Goal: Task Accomplishment & Management: Manage account settings

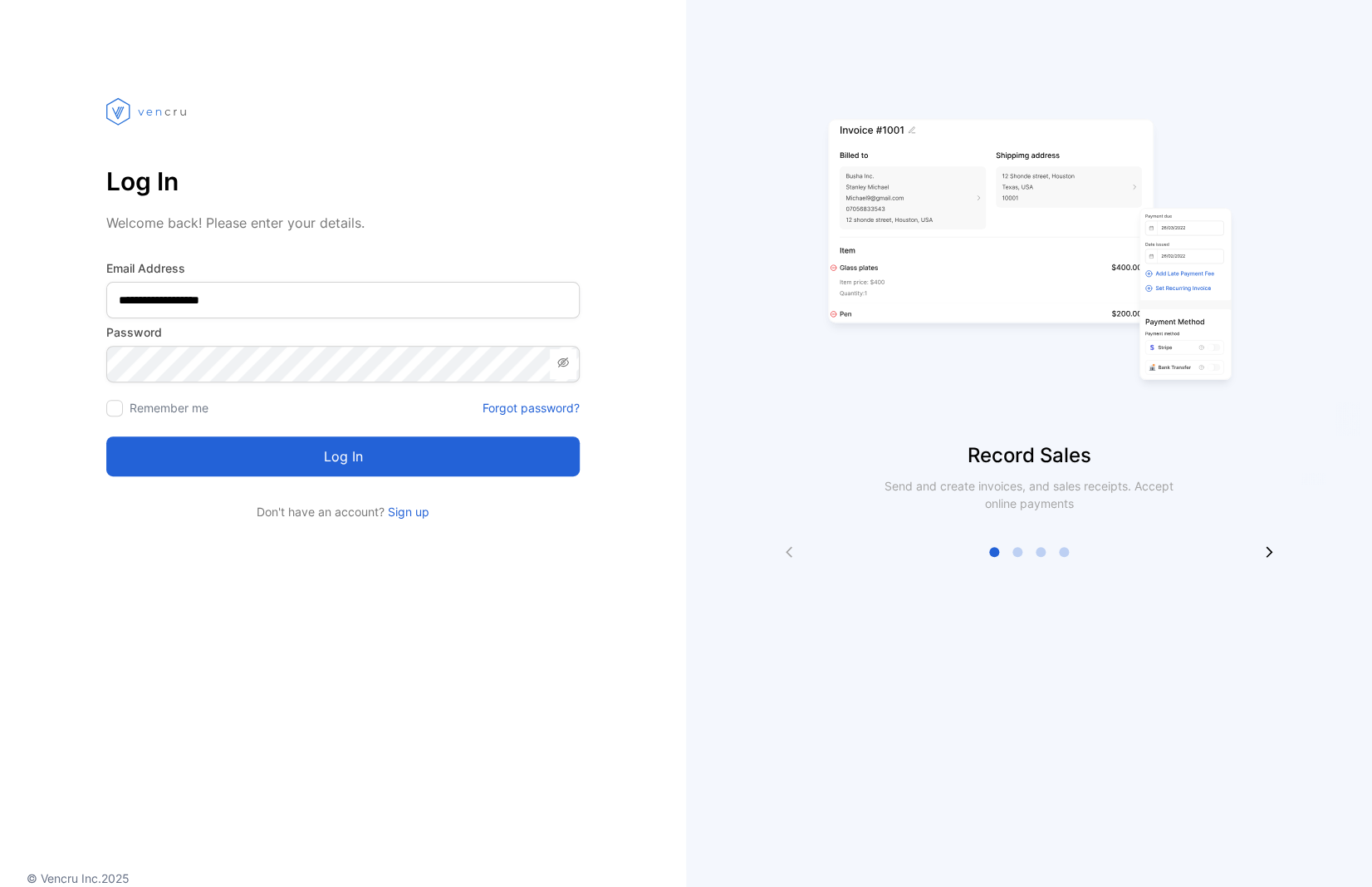
click at [378, 463] on button "Log in" at bounding box center [344, 456] width 474 height 40
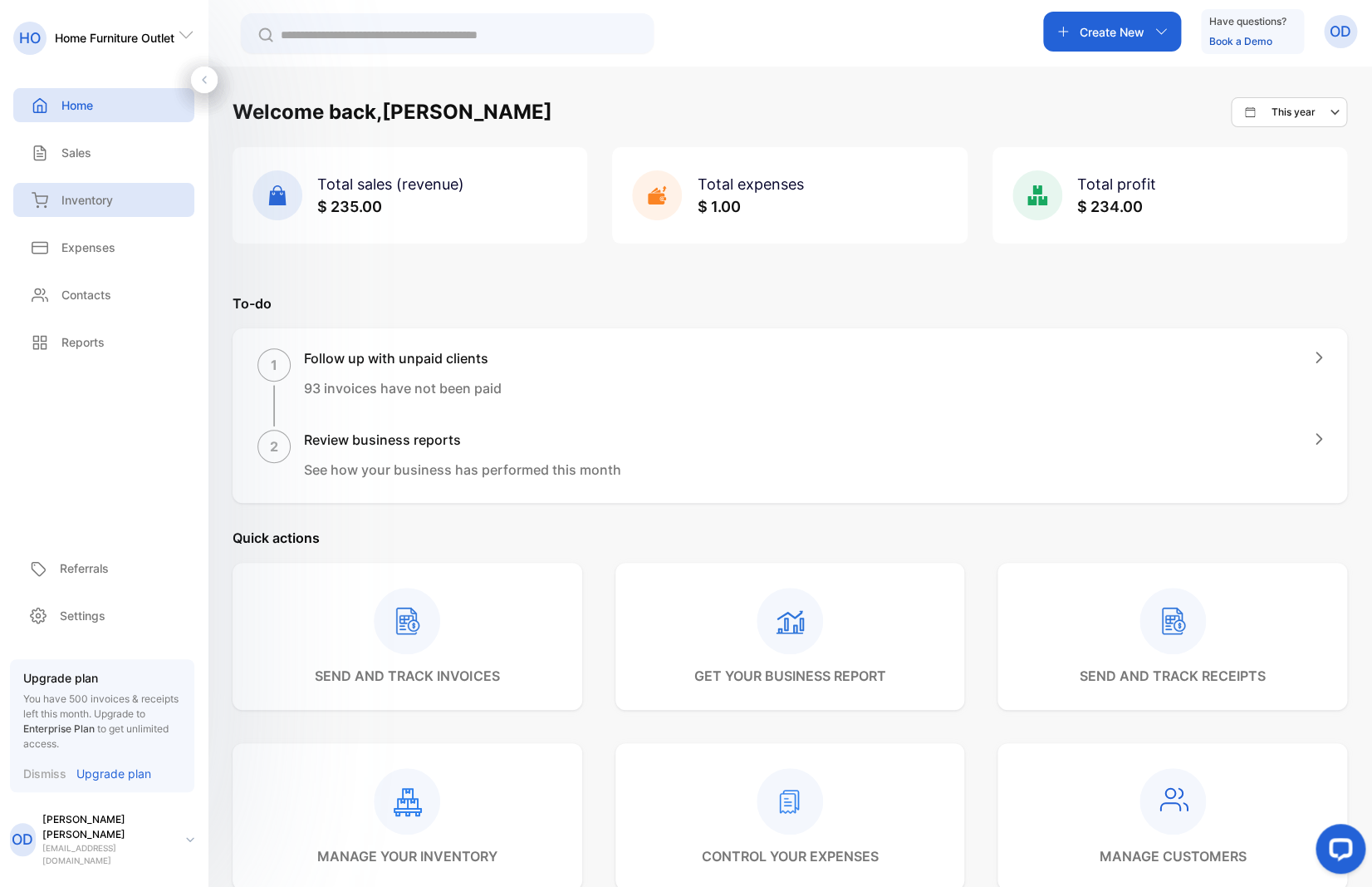
click at [87, 201] on p "Inventory" at bounding box center [87, 200] width 52 height 18
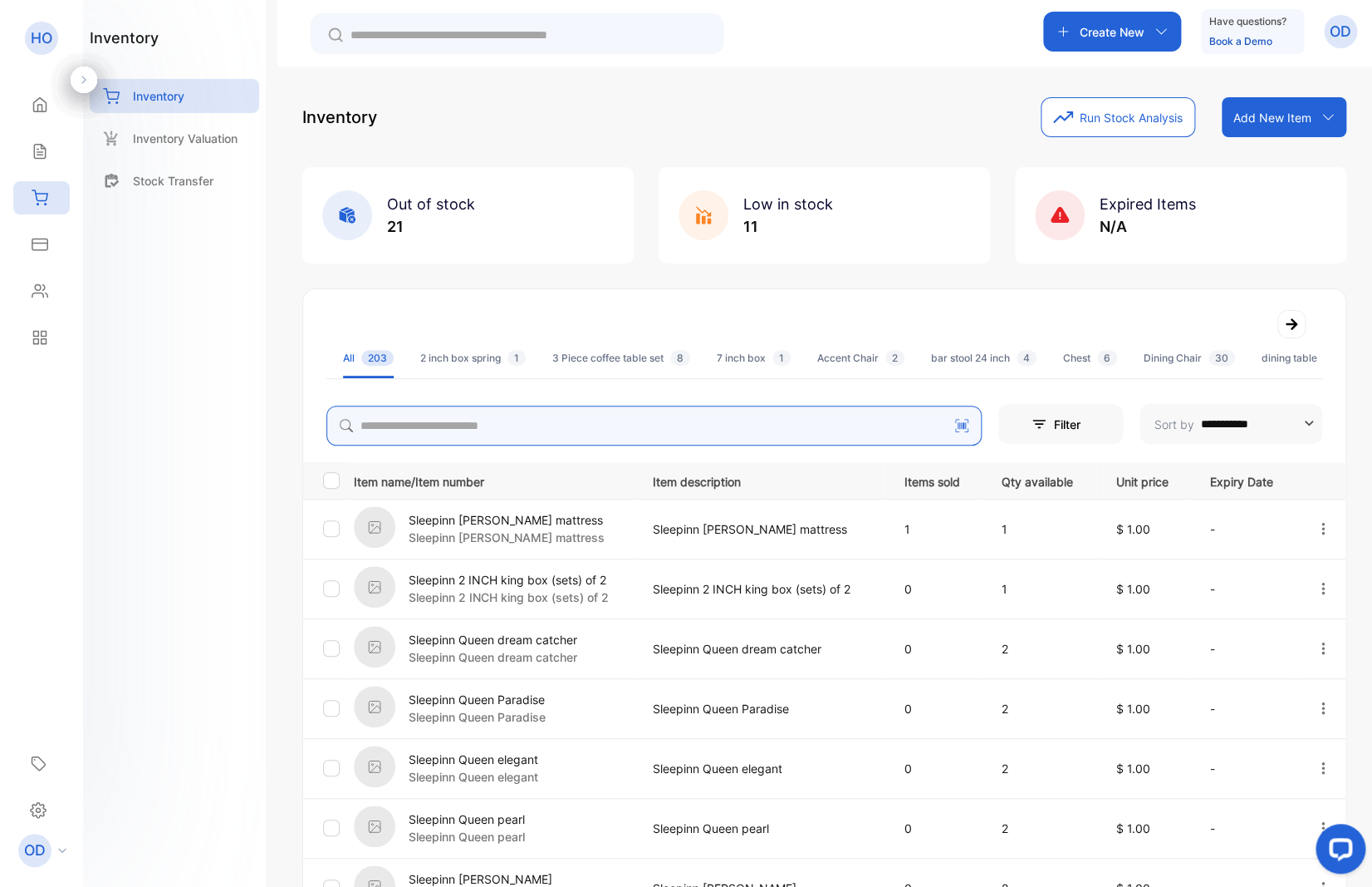
click at [431, 423] on input "search" at bounding box center [655, 425] width 656 height 40
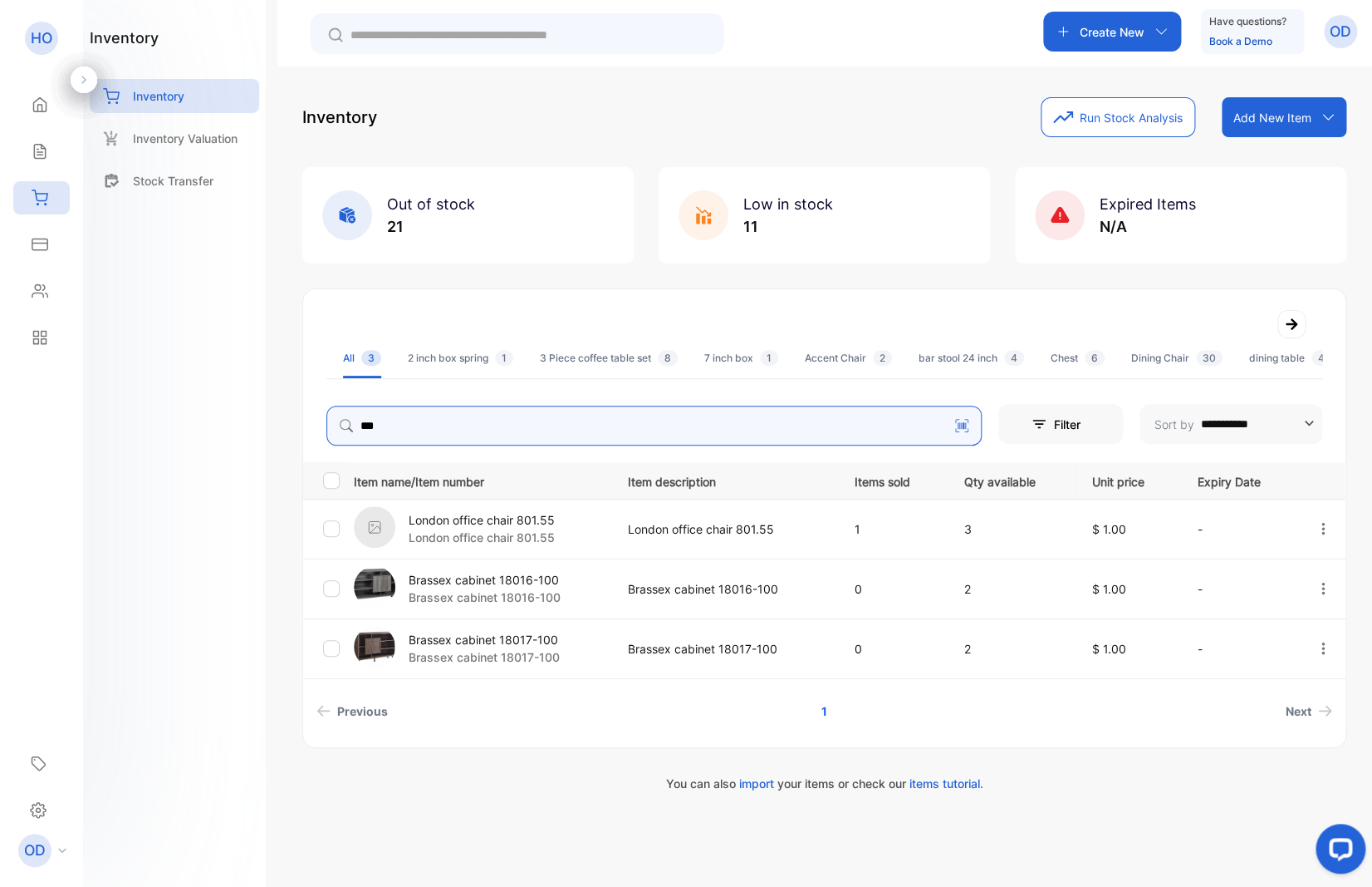
click at [1323, 528] on icon "button" at bounding box center [1323, 527] width 4 height 11
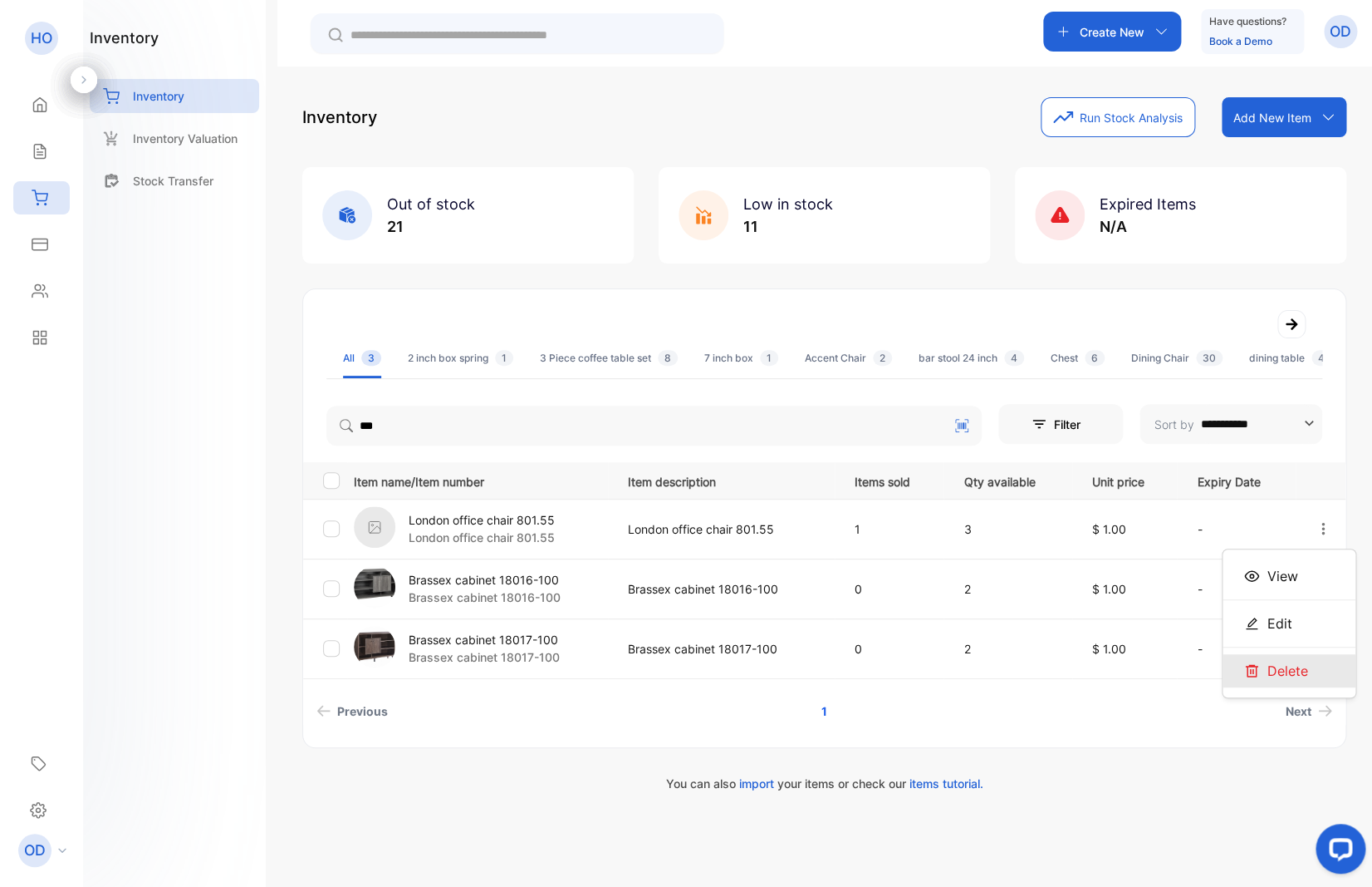
click at [1286, 668] on span "Delete" at bounding box center [1288, 670] width 40 height 20
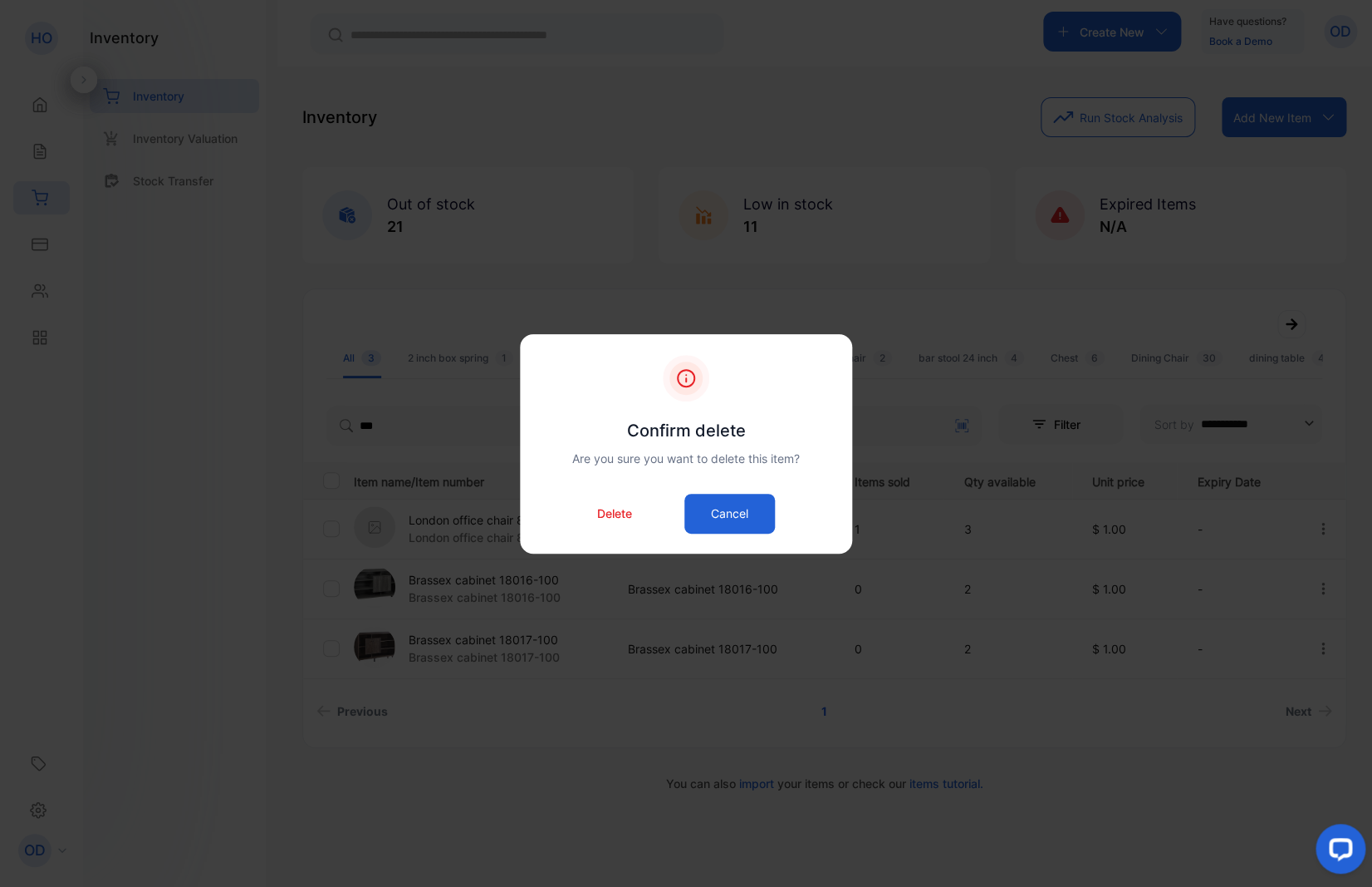
click at [615, 518] on p "Delete" at bounding box center [614, 512] width 35 height 18
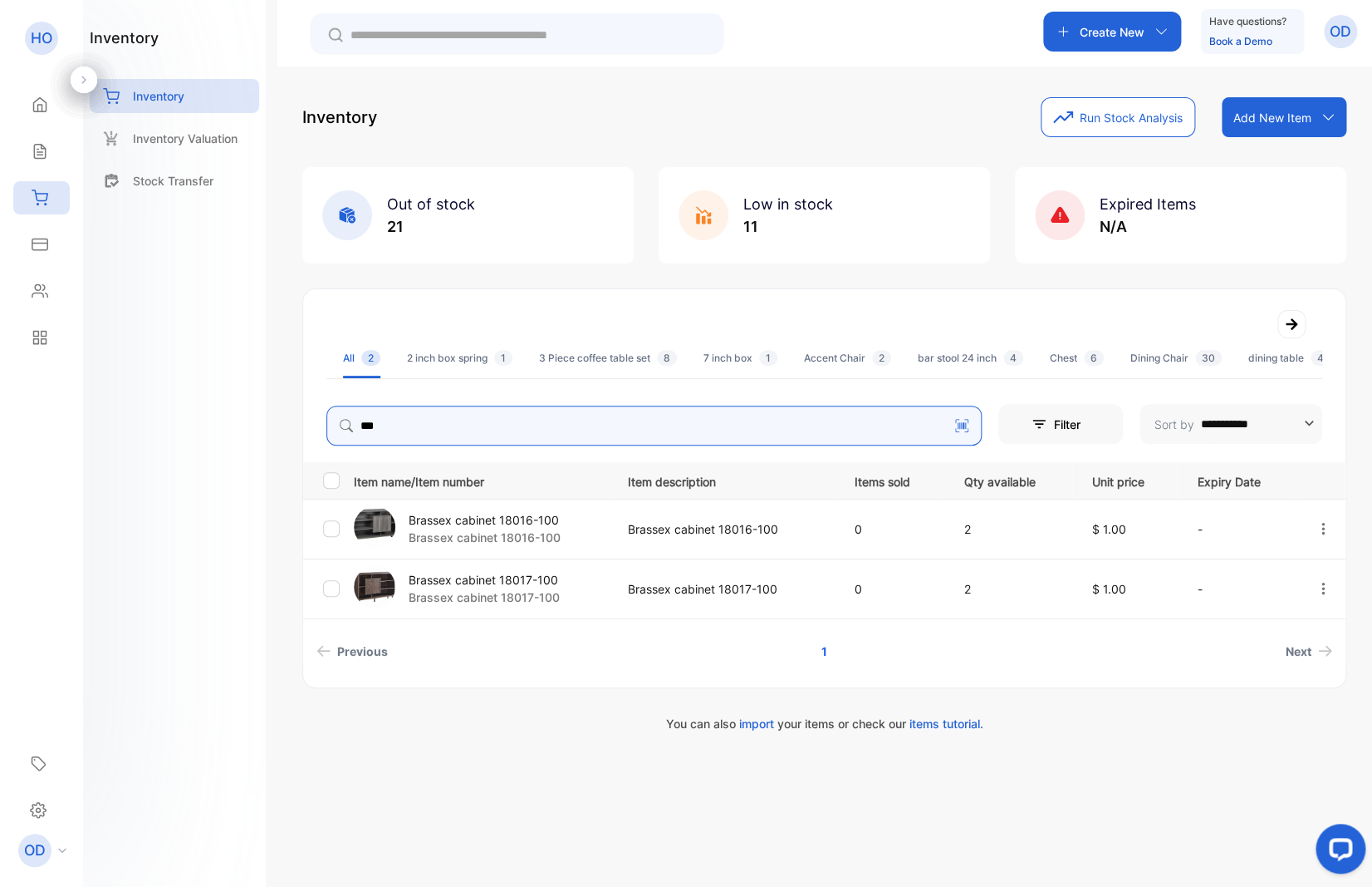
drag, startPoint x: 406, startPoint y: 423, endPoint x: 319, endPoint y: 426, distance: 87.1
click at [327, 426] on input "***" at bounding box center [655, 425] width 656 height 40
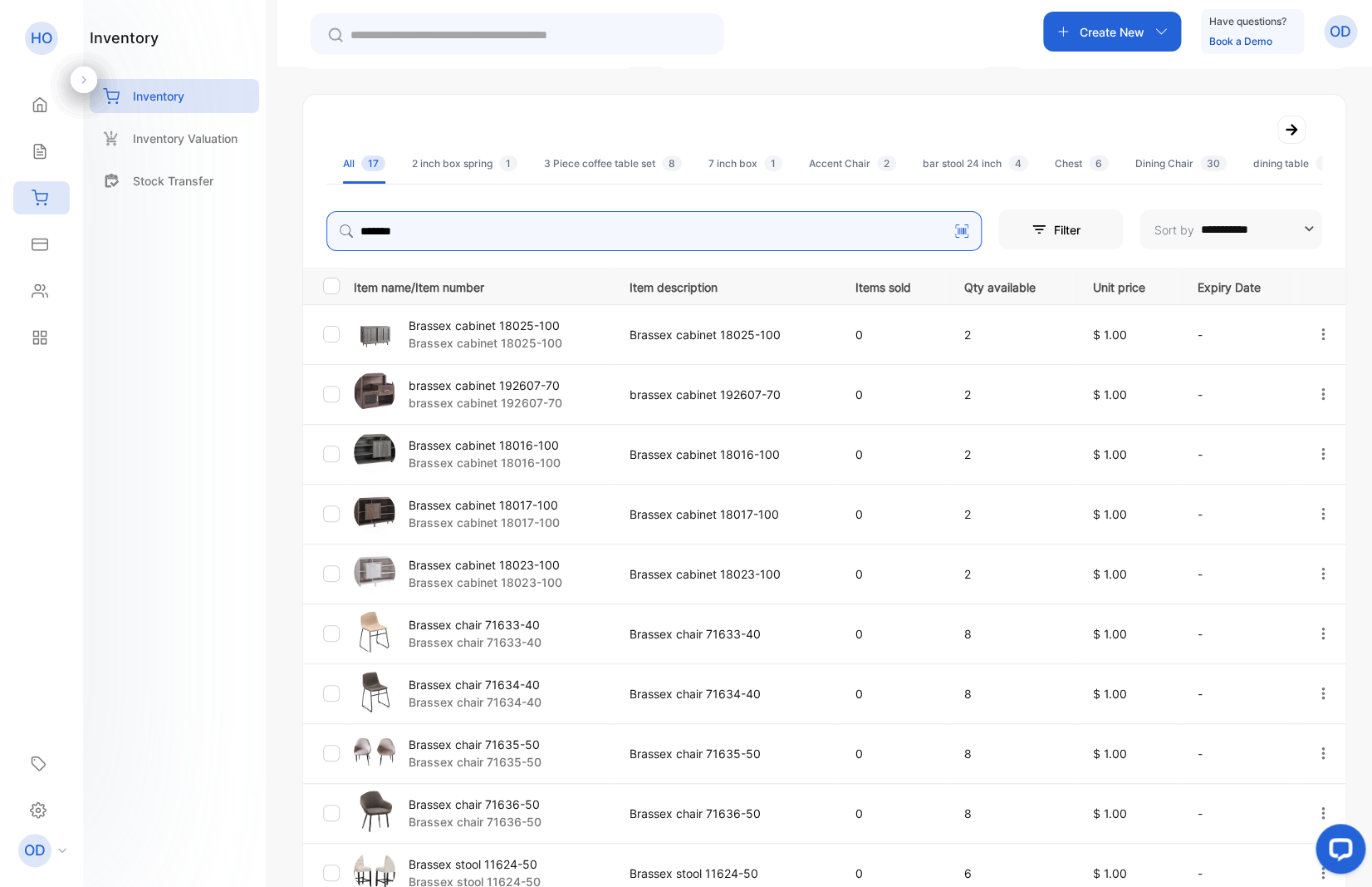
scroll to position [354, 0]
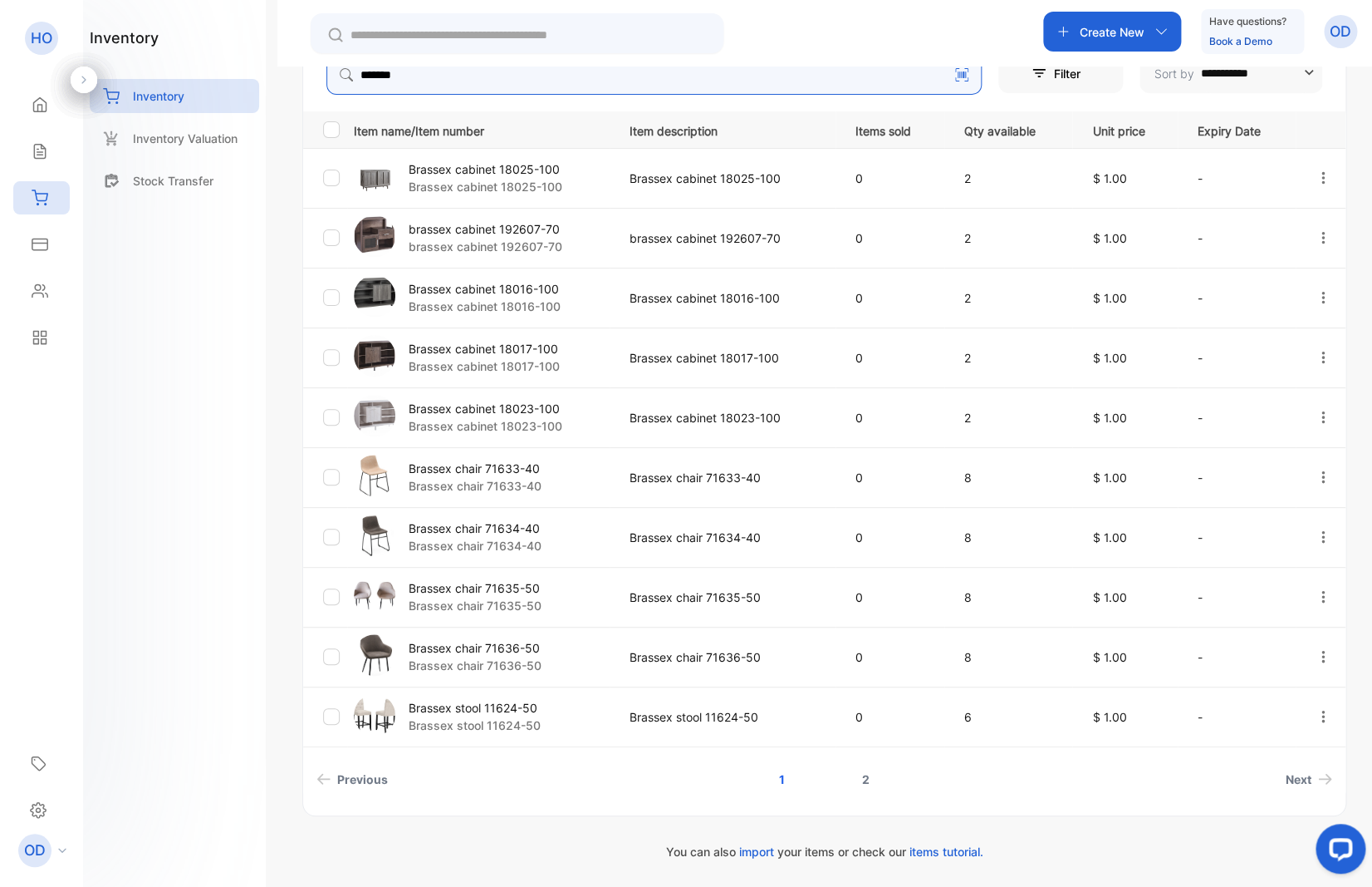
type input "*******"
click at [857, 776] on link "2" at bounding box center [866, 778] width 48 height 31
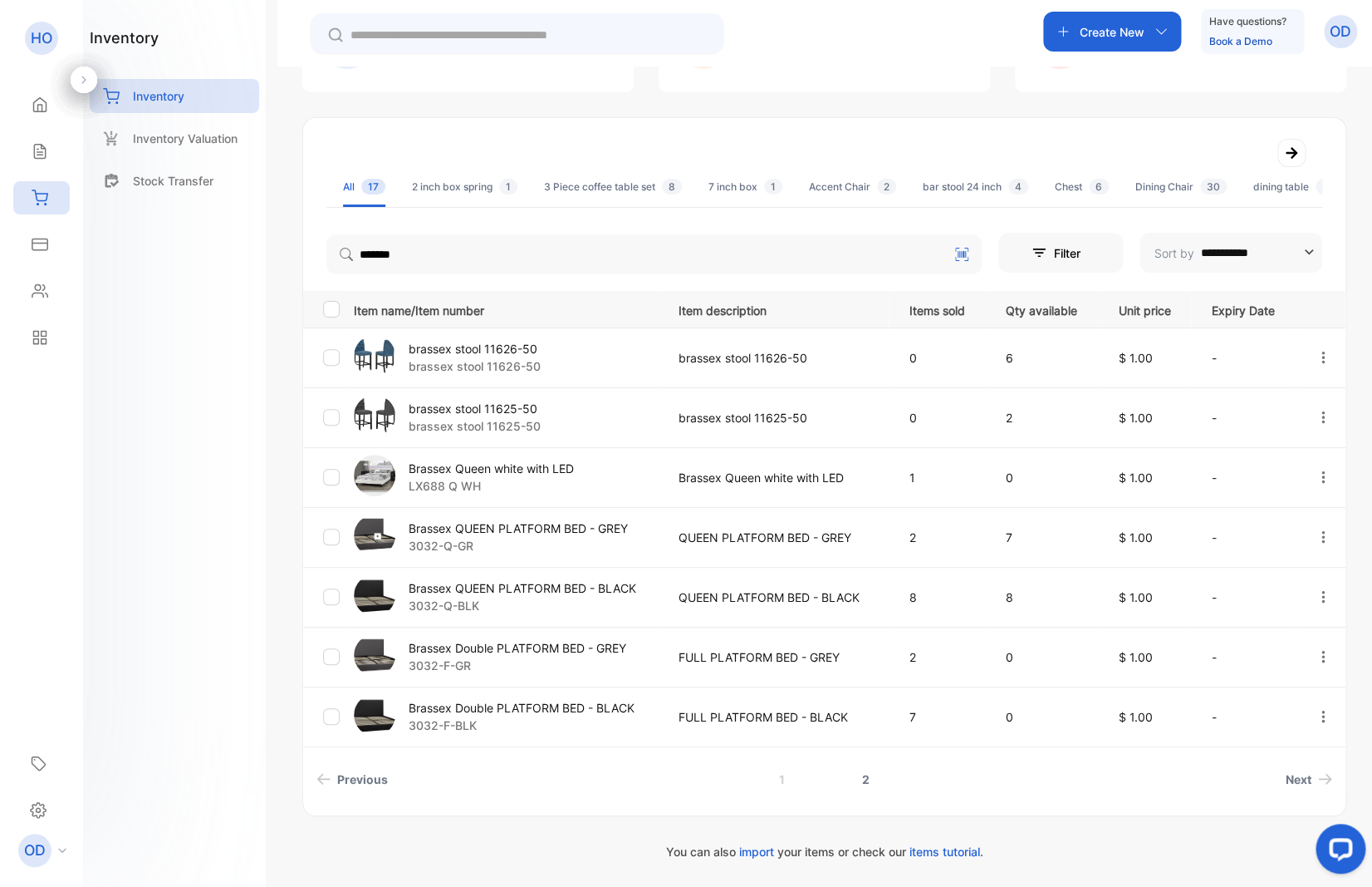
scroll to position [174, 0]
click at [585, 590] on p "Brassex QUEEN PLATFORM BED - BLACK" at bounding box center [522, 587] width 228 height 18
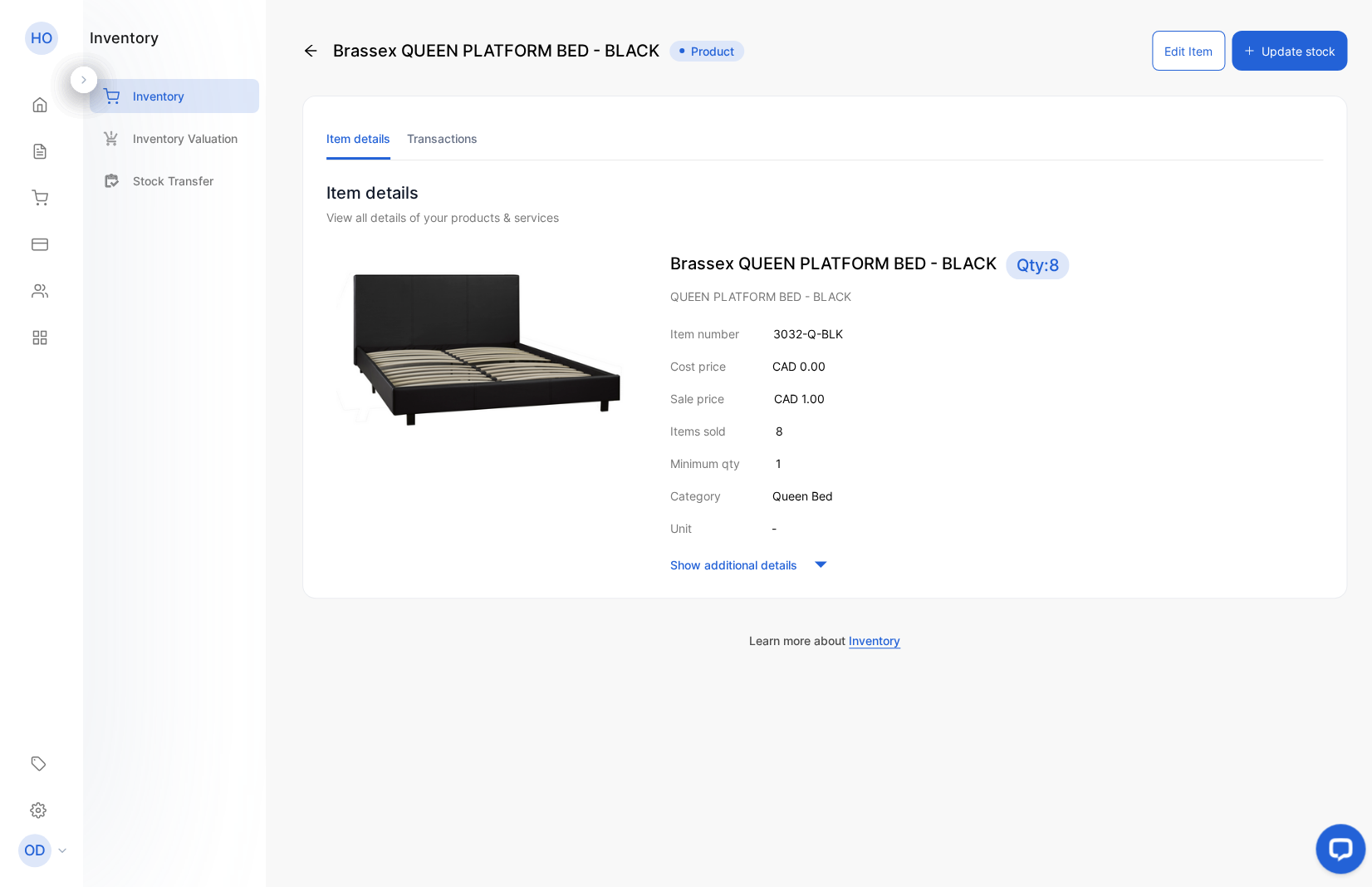
click at [1196, 50] on button "Edit Item" at bounding box center [1188, 51] width 73 height 40
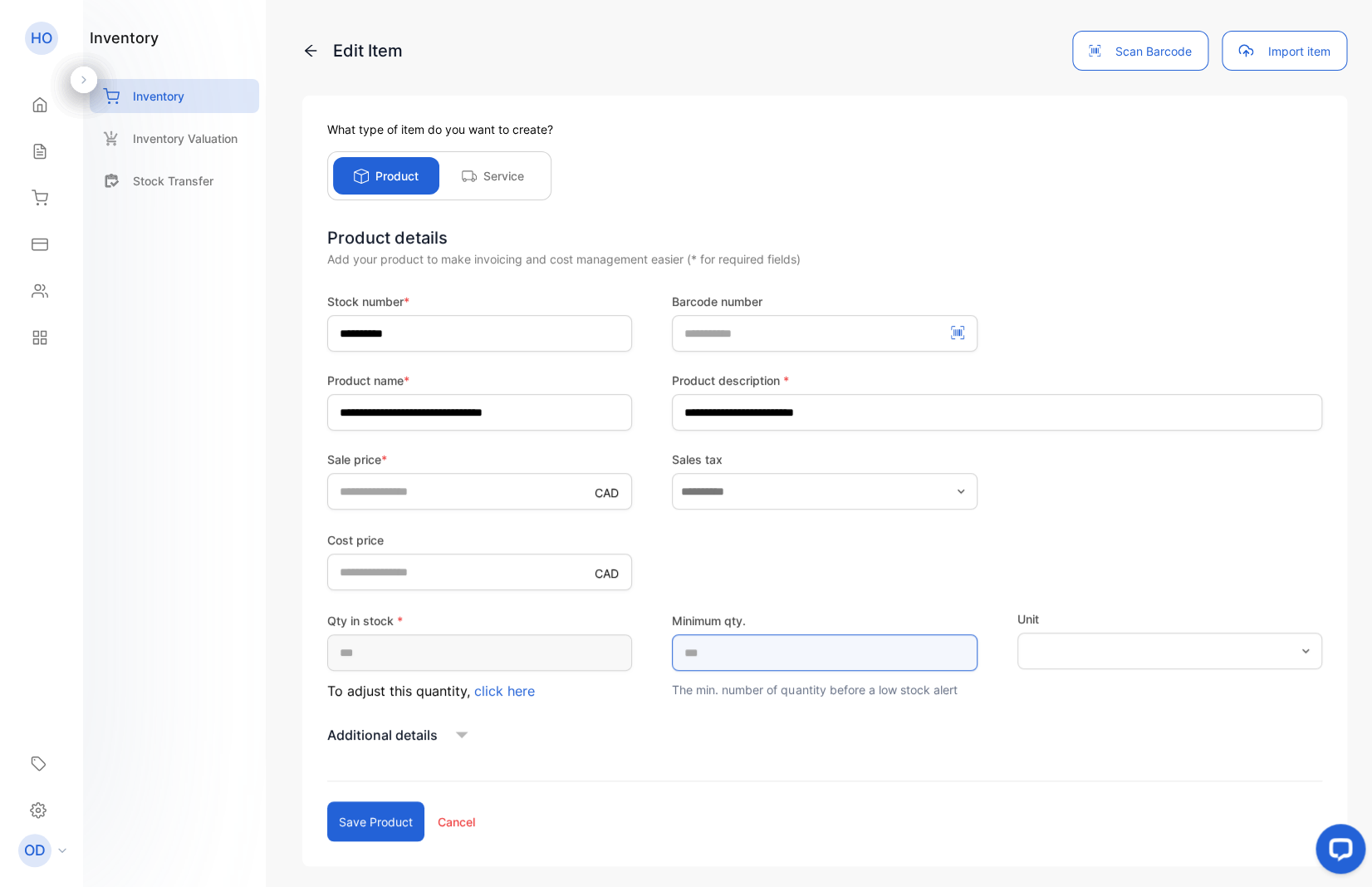
drag, startPoint x: 688, startPoint y: 653, endPoint x: 648, endPoint y: 656, distance: 40.1
click at [672, 656] on qty\ "*" at bounding box center [825, 652] width 305 height 37
type qty\ "*"
click at [494, 695] on span "click here" at bounding box center [505, 690] width 61 height 17
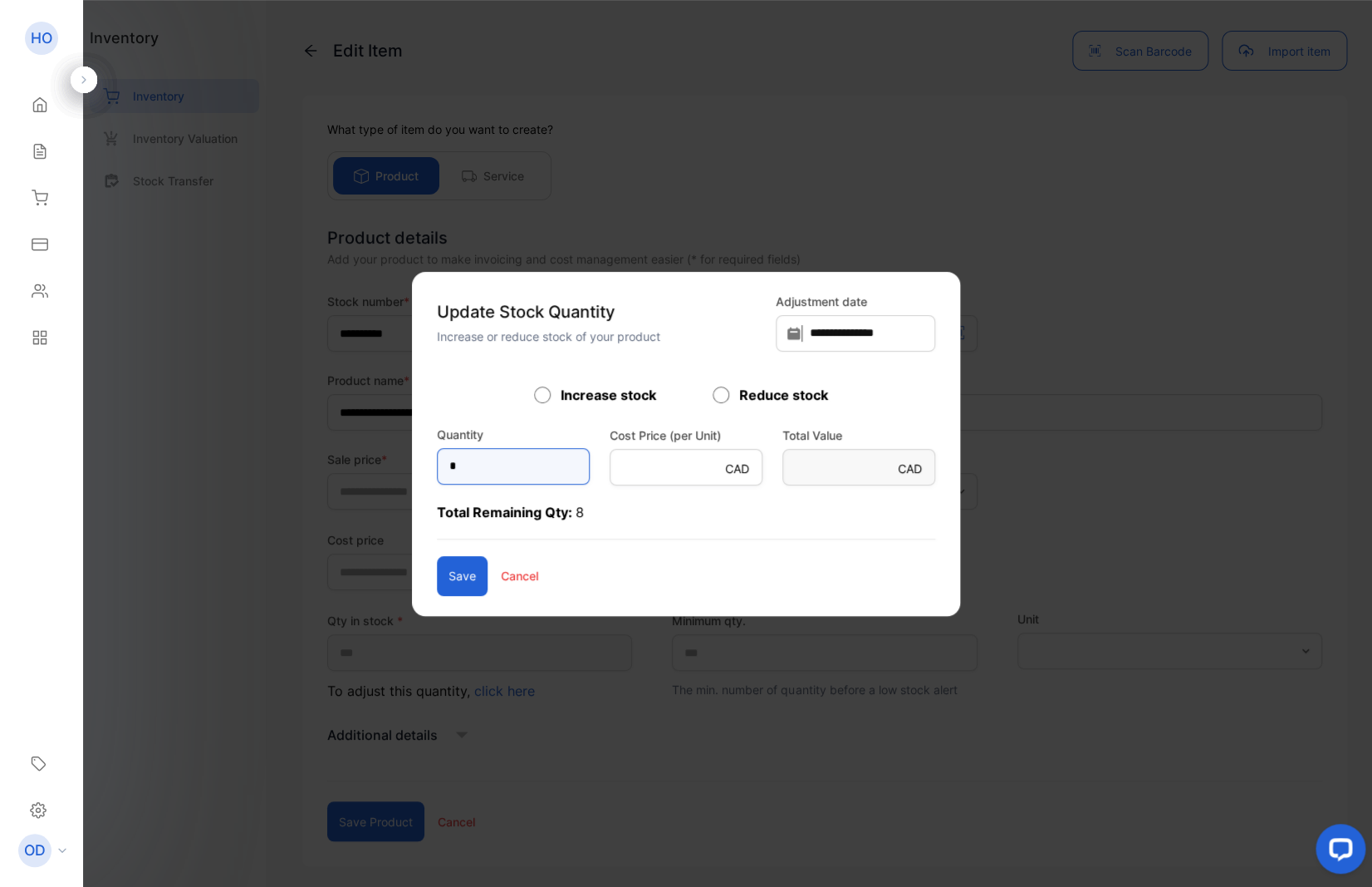
drag, startPoint x: 500, startPoint y: 467, endPoint x: 287, endPoint y: 467, distance: 213.0
click at [437, 467] on input "*" at bounding box center [513, 466] width 153 height 37
type input "*"
click at [546, 569] on div "Save Cancel" at bounding box center [686, 575] width 498 height 40
click at [437, 575] on button "Save" at bounding box center [463, 575] width 51 height 40
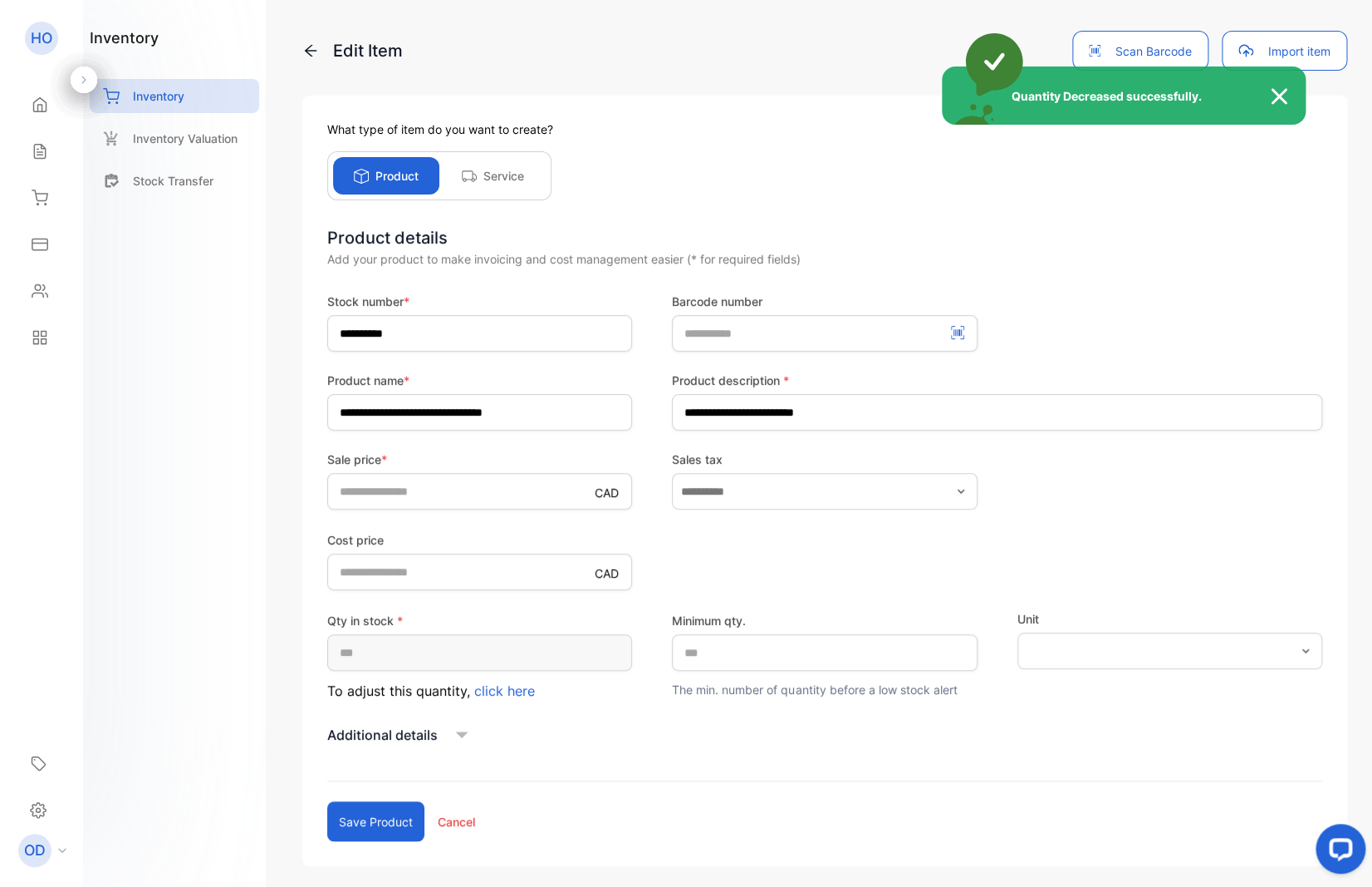
type input "*"
type qty\ "*"
click at [366, 814] on div "Quantity Decreased successfully." at bounding box center [686, 443] width 1372 height 887
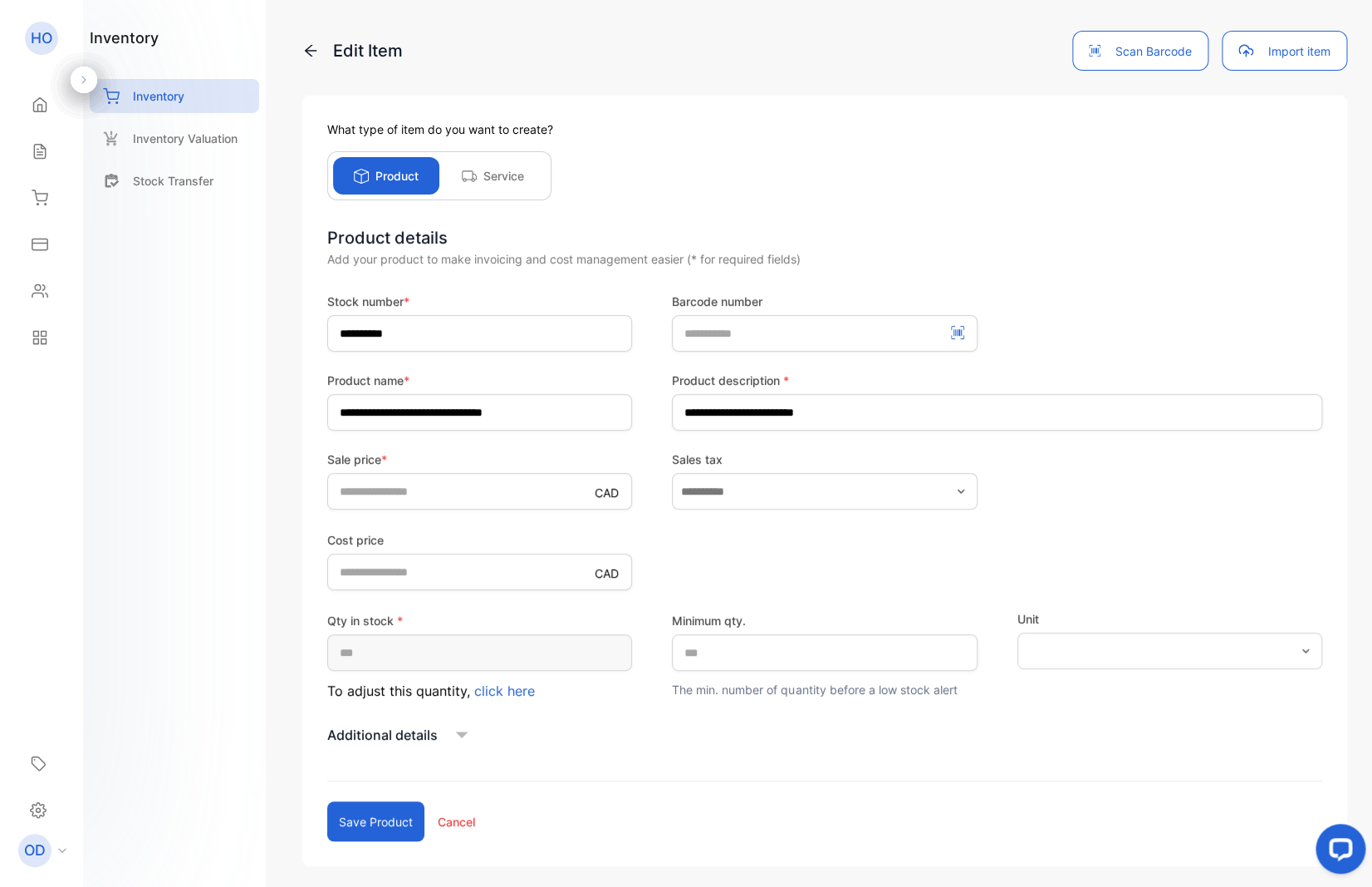
click at [371, 822] on button "Save product" at bounding box center [376, 820] width 97 height 40
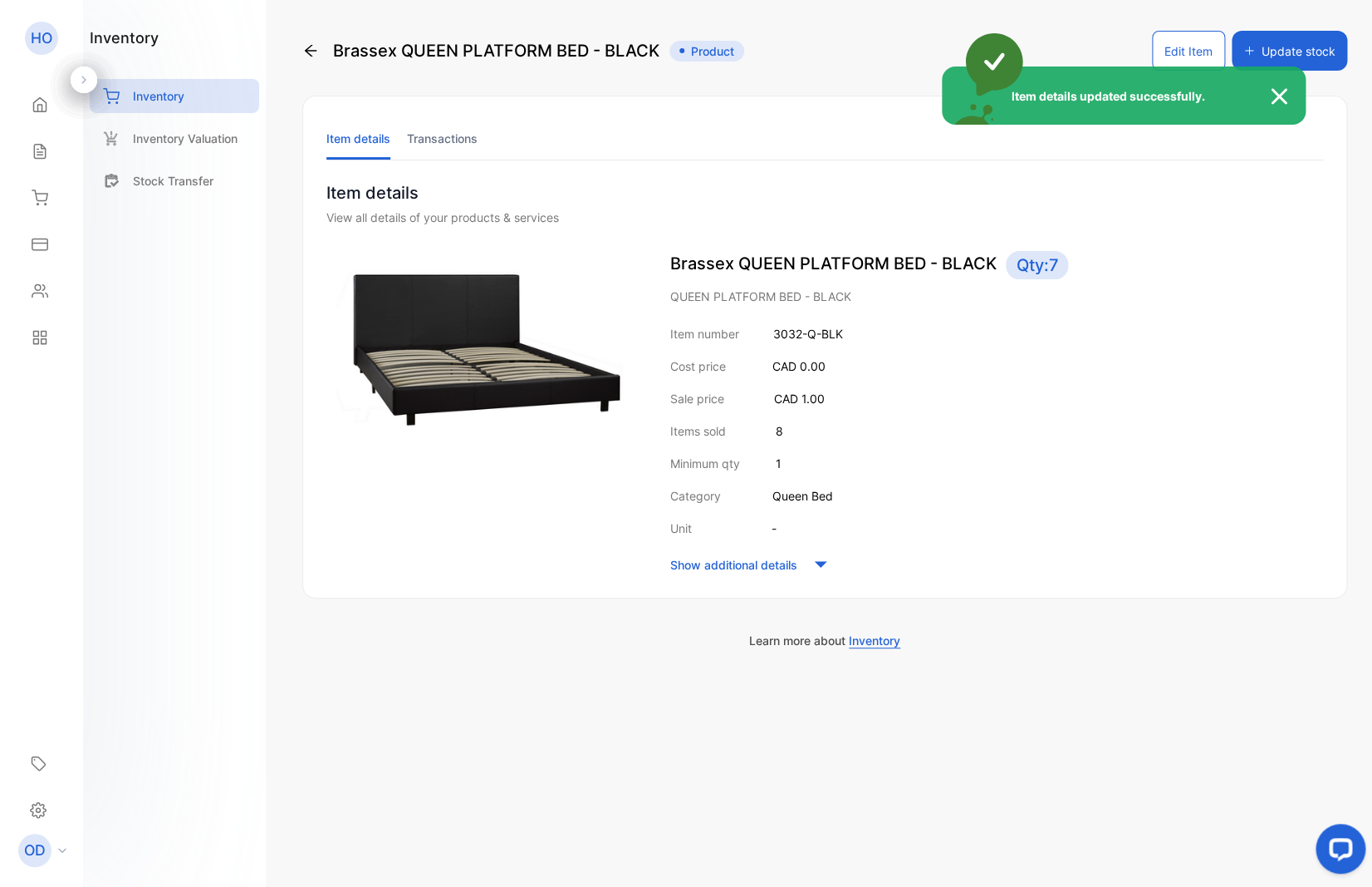
click at [705, 653] on div "Item details updated successfully." at bounding box center [686, 443] width 1372 height 887
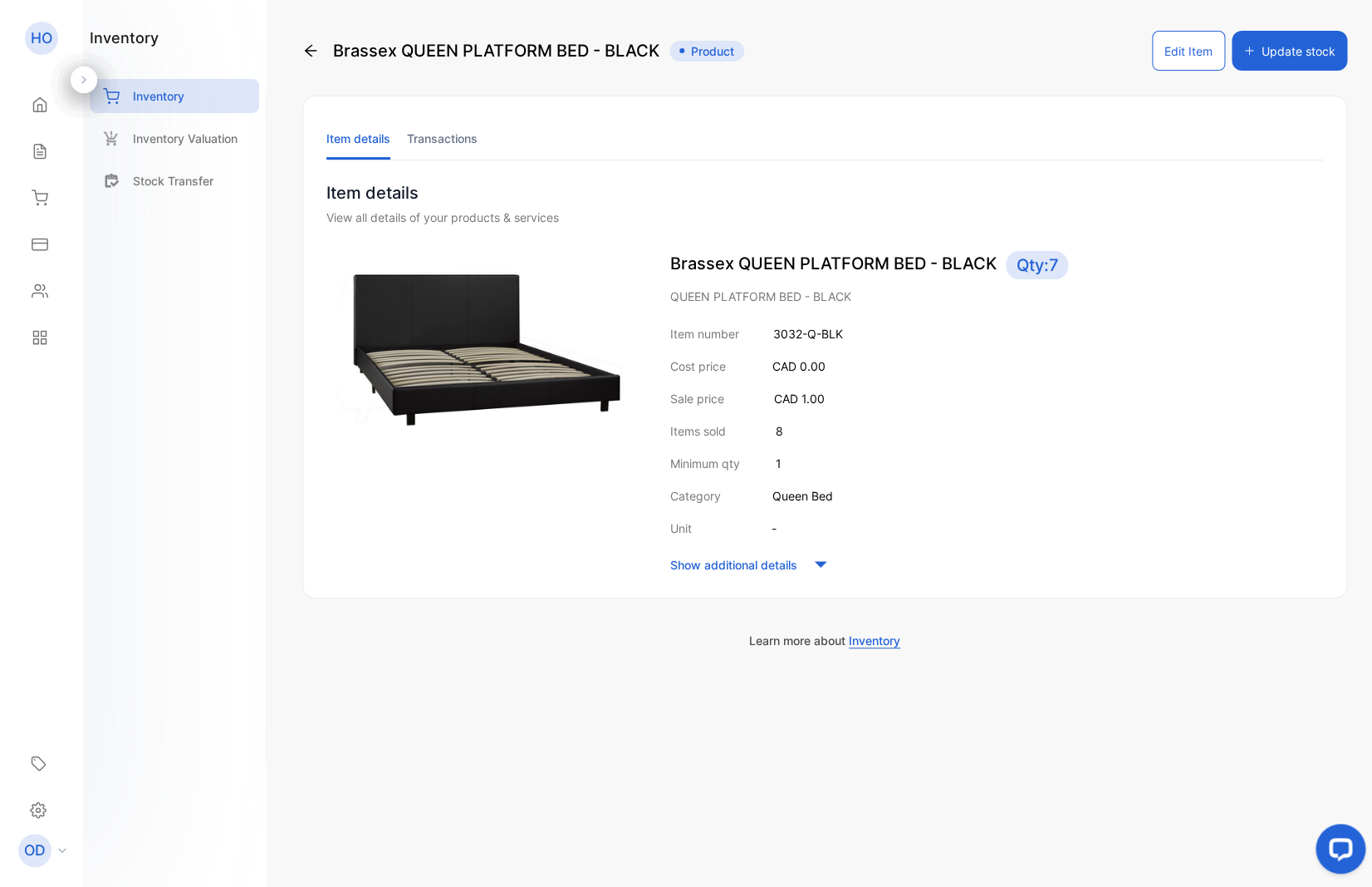
click at [1172, 54] on button "Edit Item" at bounding box center [1188, 51] width 73 height 40
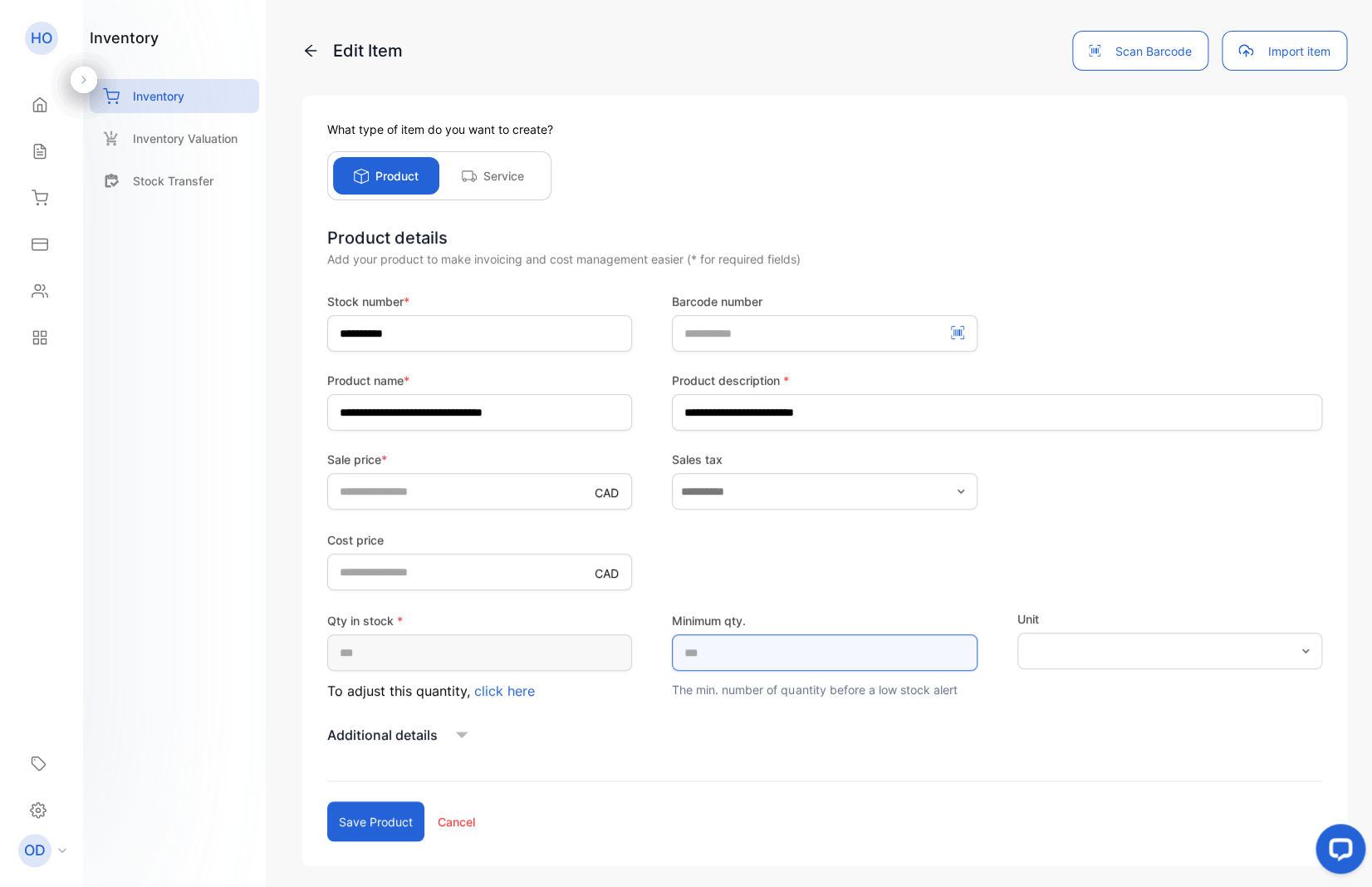
click at [782, 656] on qty\ "*" at bounding box center [825, 652] width 305 height 37
click at [341, 829] on button "Save product" at bounding box center [376, 820] width 97 height 40
click at [622, 857] on div "**********" at bounding box center [825, 480] width 1045 height 770
click at [697, 655] on qty\ "number" at bounding box center [825, 652] width 305 height 37
click at [695, 740] on div "Additional details" at bounding box center [825, 734] width 996 height 25
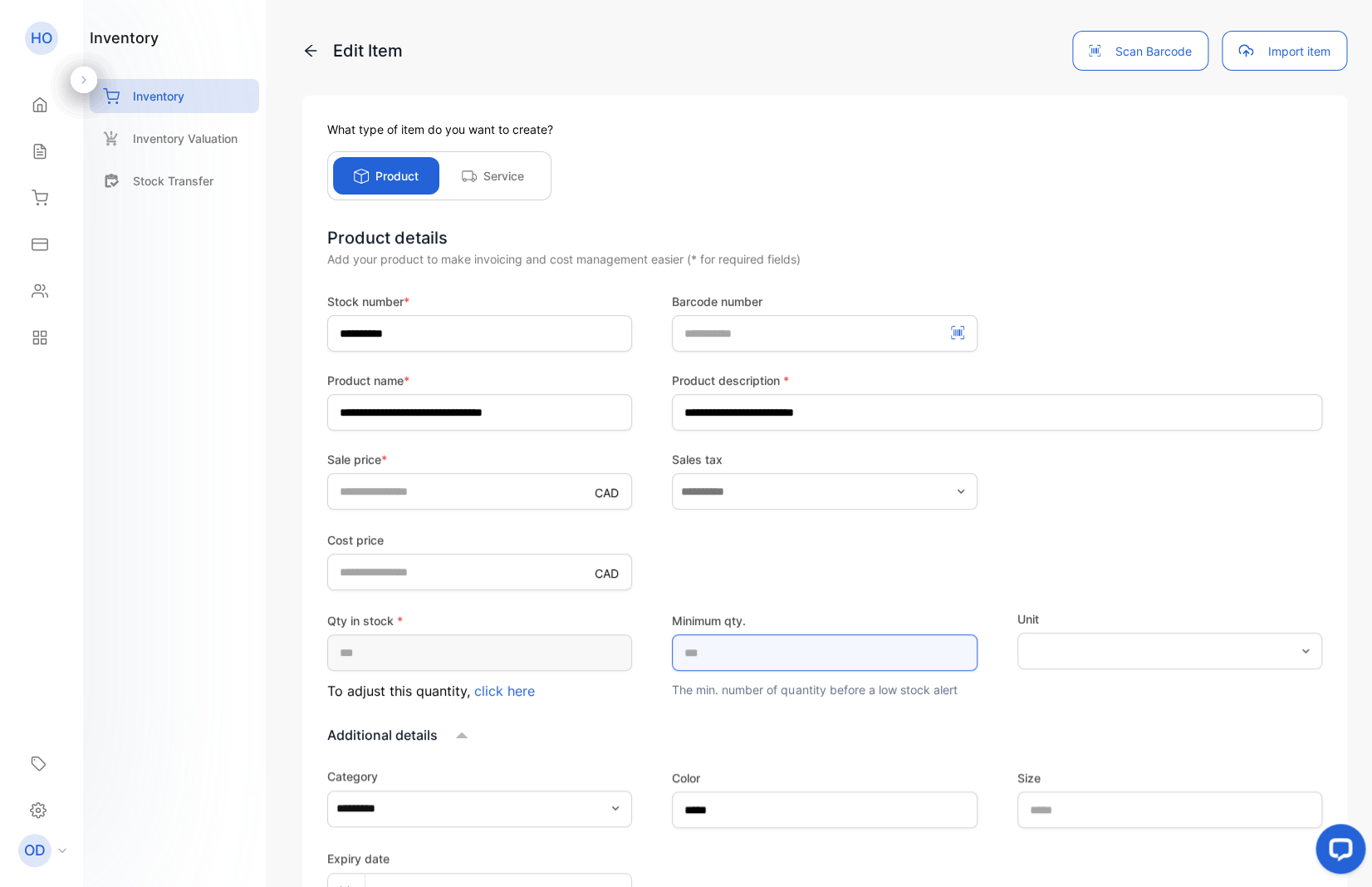
drag, startPoint x: 705, startPoint y: 658, endPoint x: 612, endPoint y: 650, distance: 93.3
click at [672, 650] on qty\ "**" at bounding box center [825, 652] width 305 height 37
type qty\ "**"
click at [732, 730] on div "Additional details" at bounding box center [825, 734] width 996 height 25
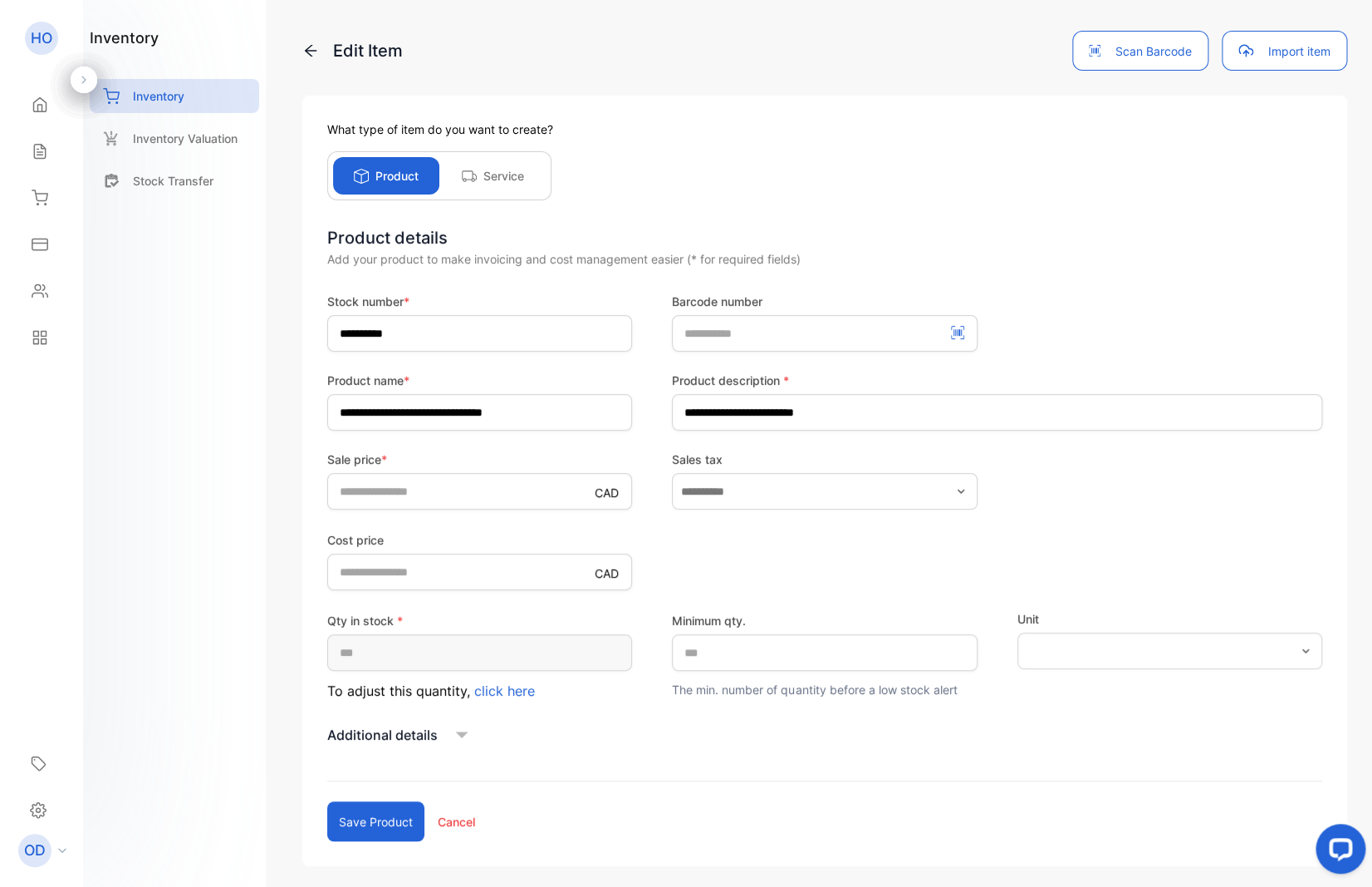
click at [365, 814] on button "Save product" at bounding box center [376, 820] width 97 height 40
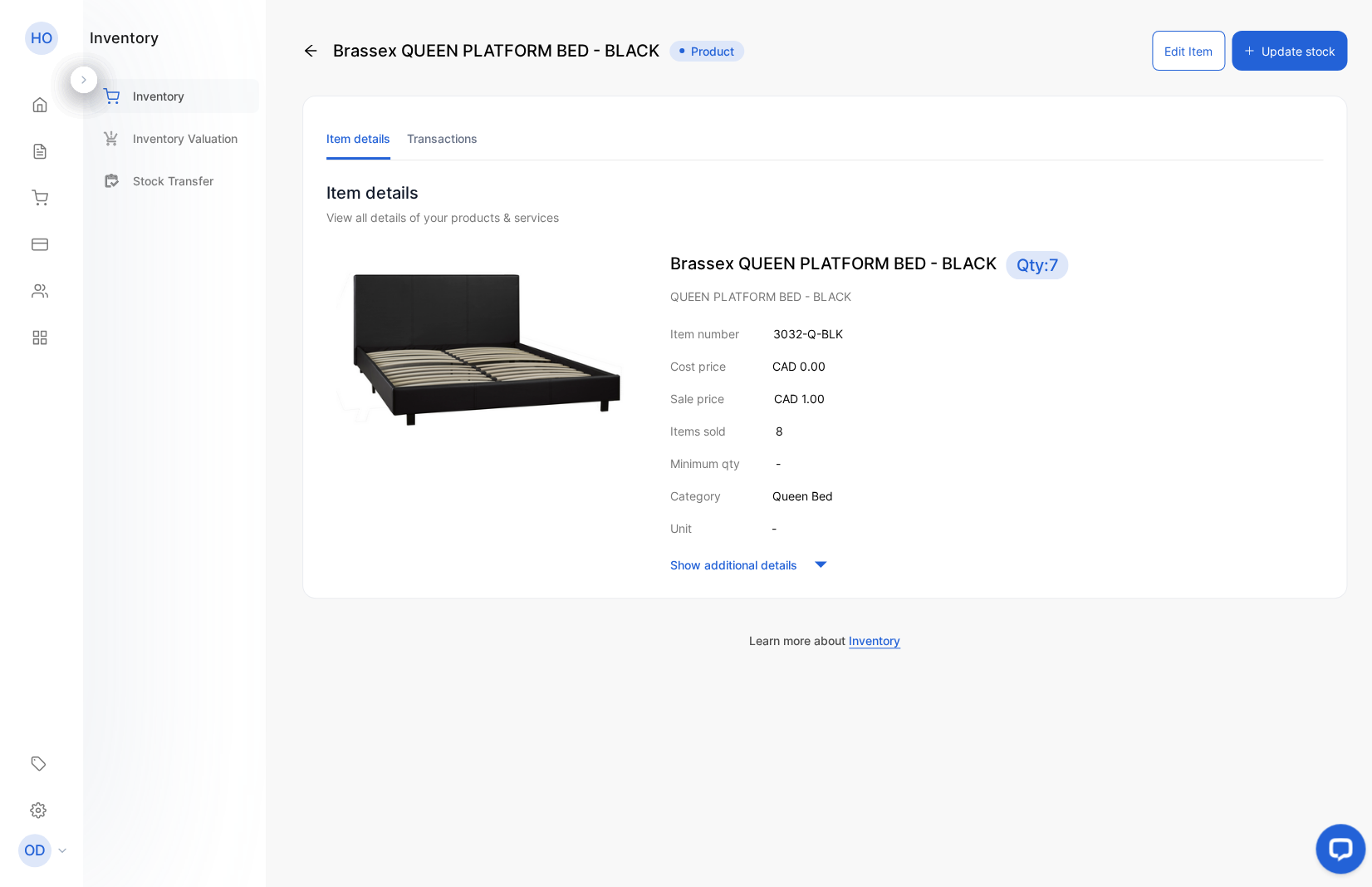
click at [155, 99] on p "Inventory" at bounding box center [158, 96] width 52 height 18
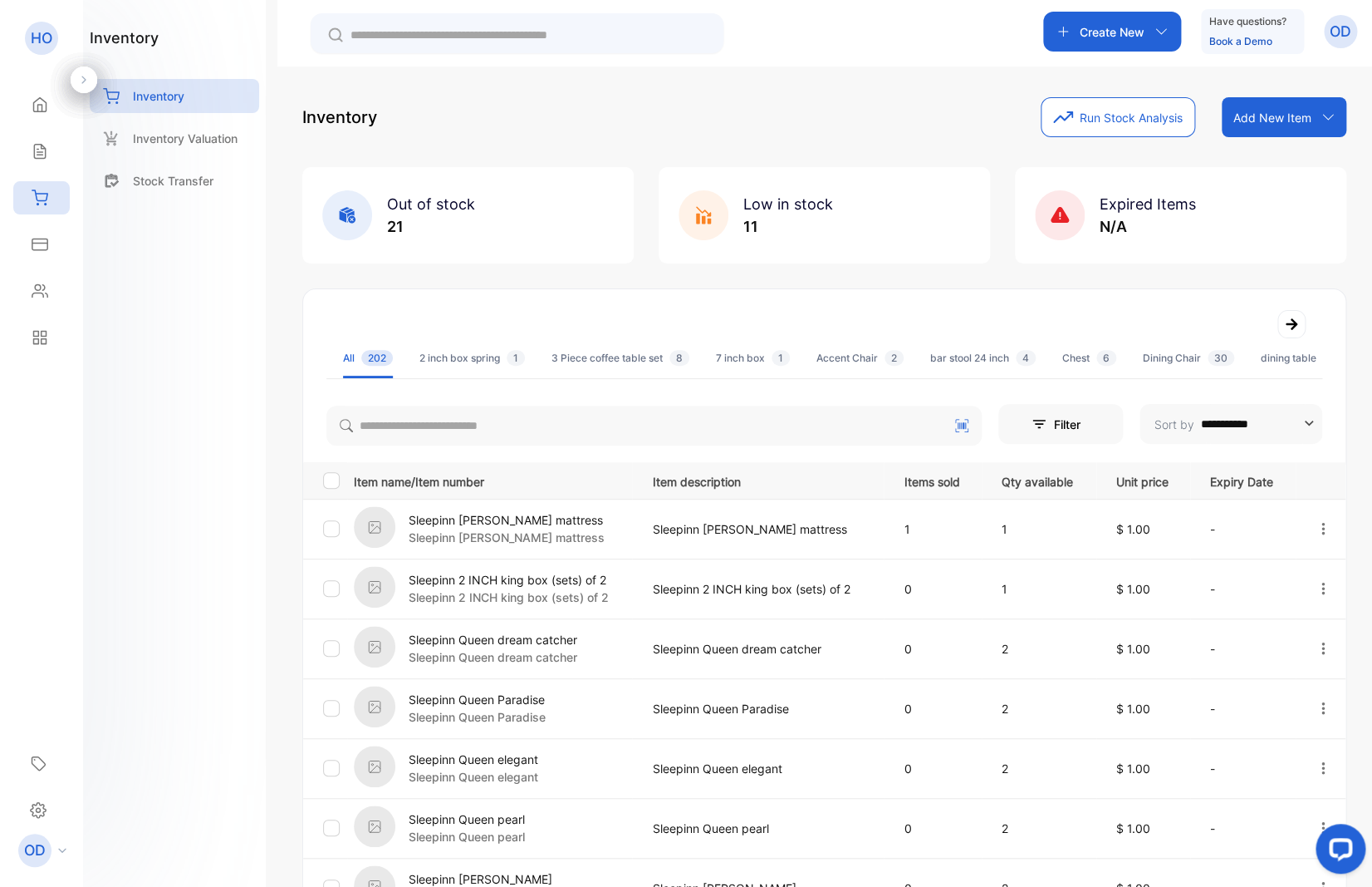
scroll to position [195, 0]
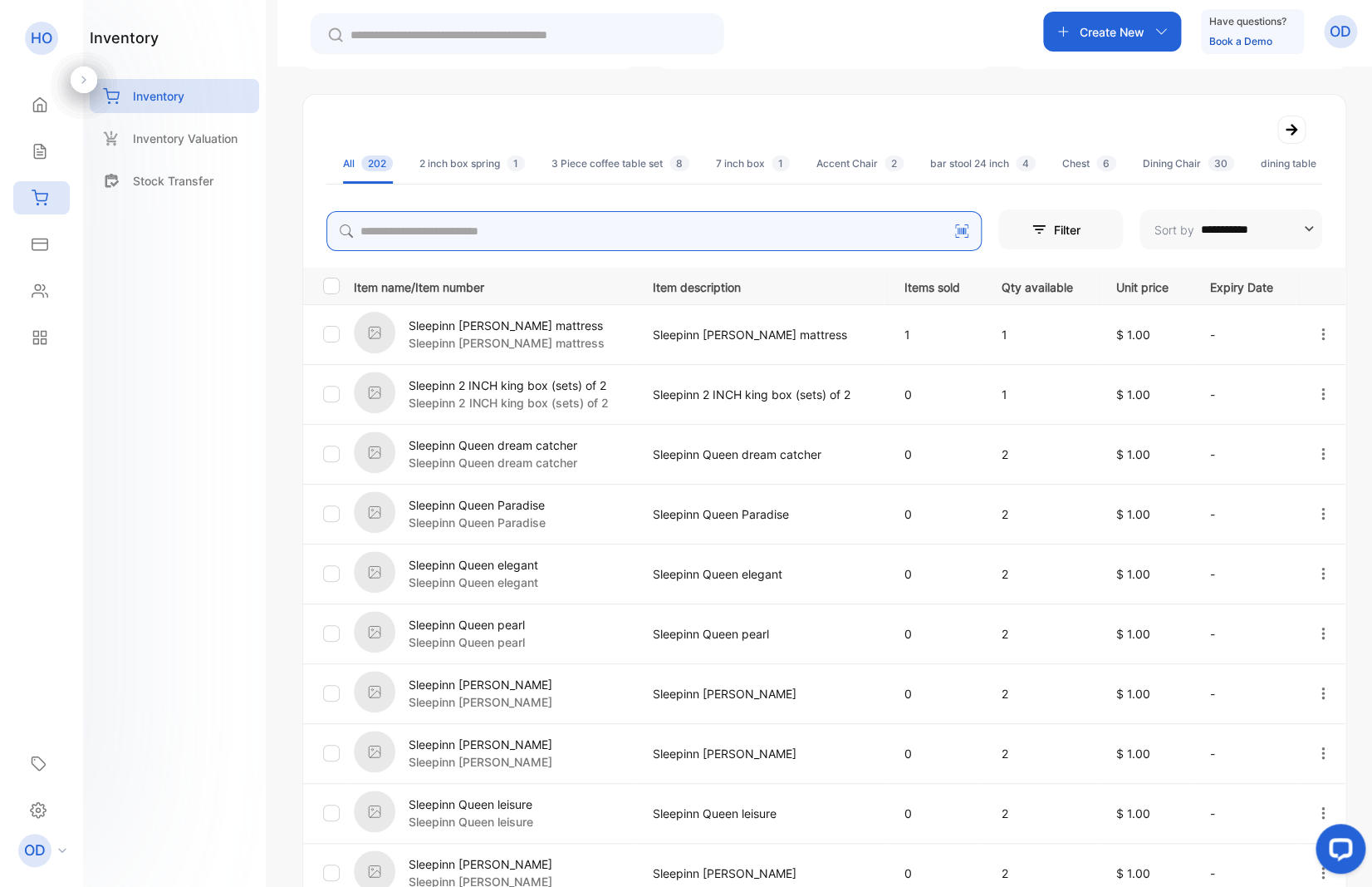
click at [461, 231] on input "search" at bounding box center [655, 230] width 656 height 40
type input "****"
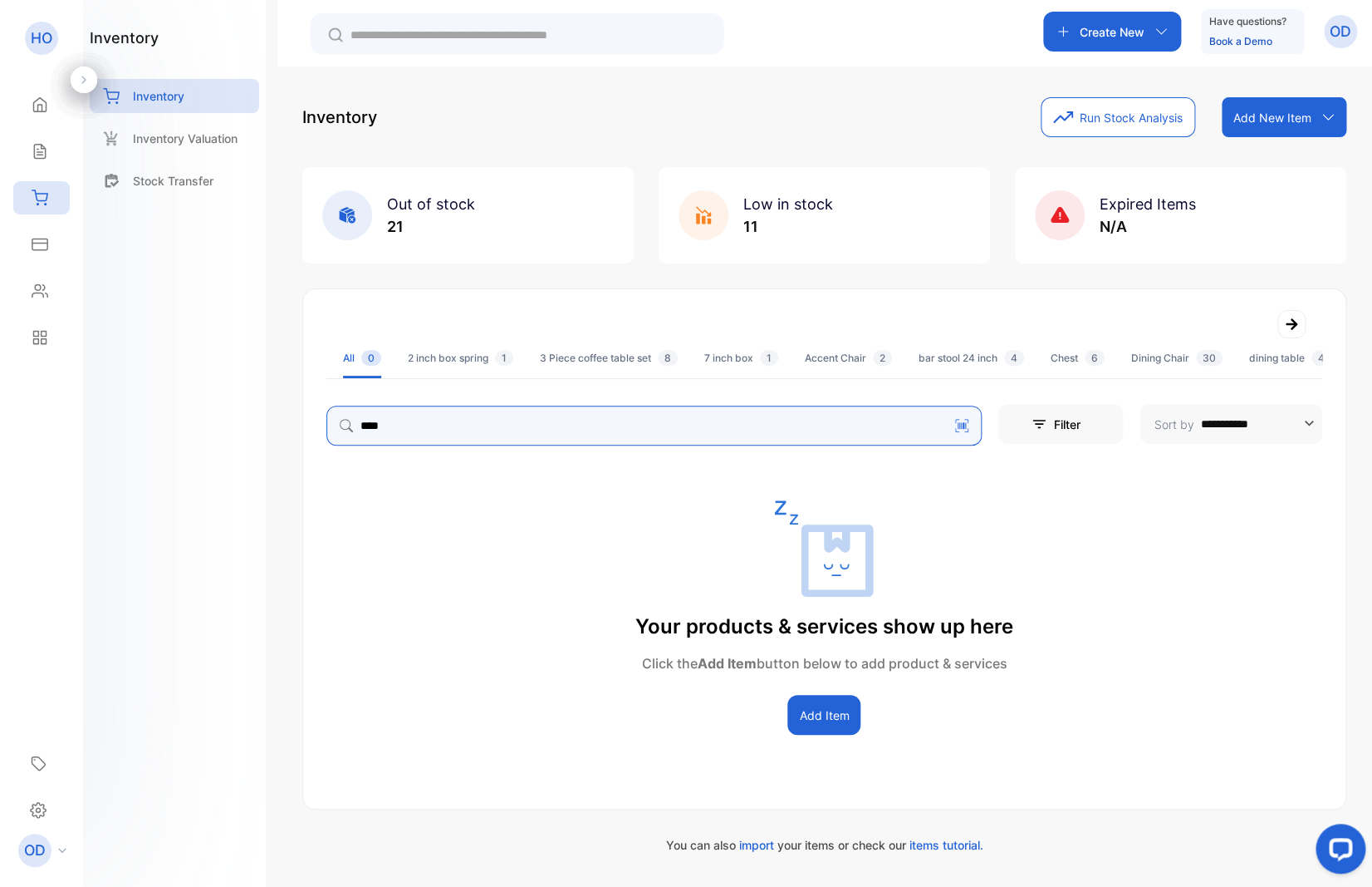
scroll to position [0, 0]
drag, startPoint x: 431, startPoint y: 444, endPoint x: 261, endPoint y: 438, distance: 170.1
click at [327, 438] on input "****" at bounding box center [655, 425] width 656 height 40
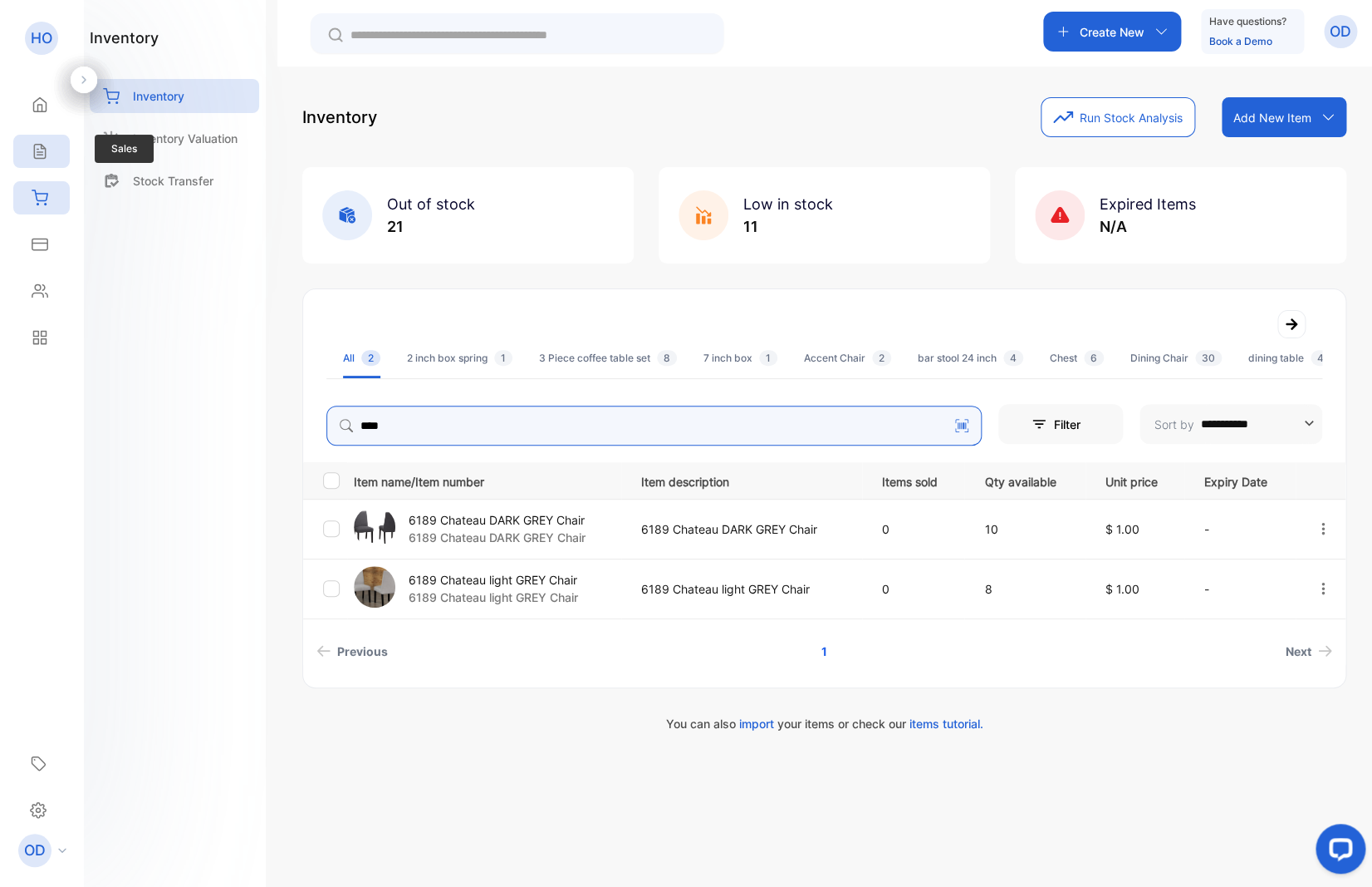
type input "****"
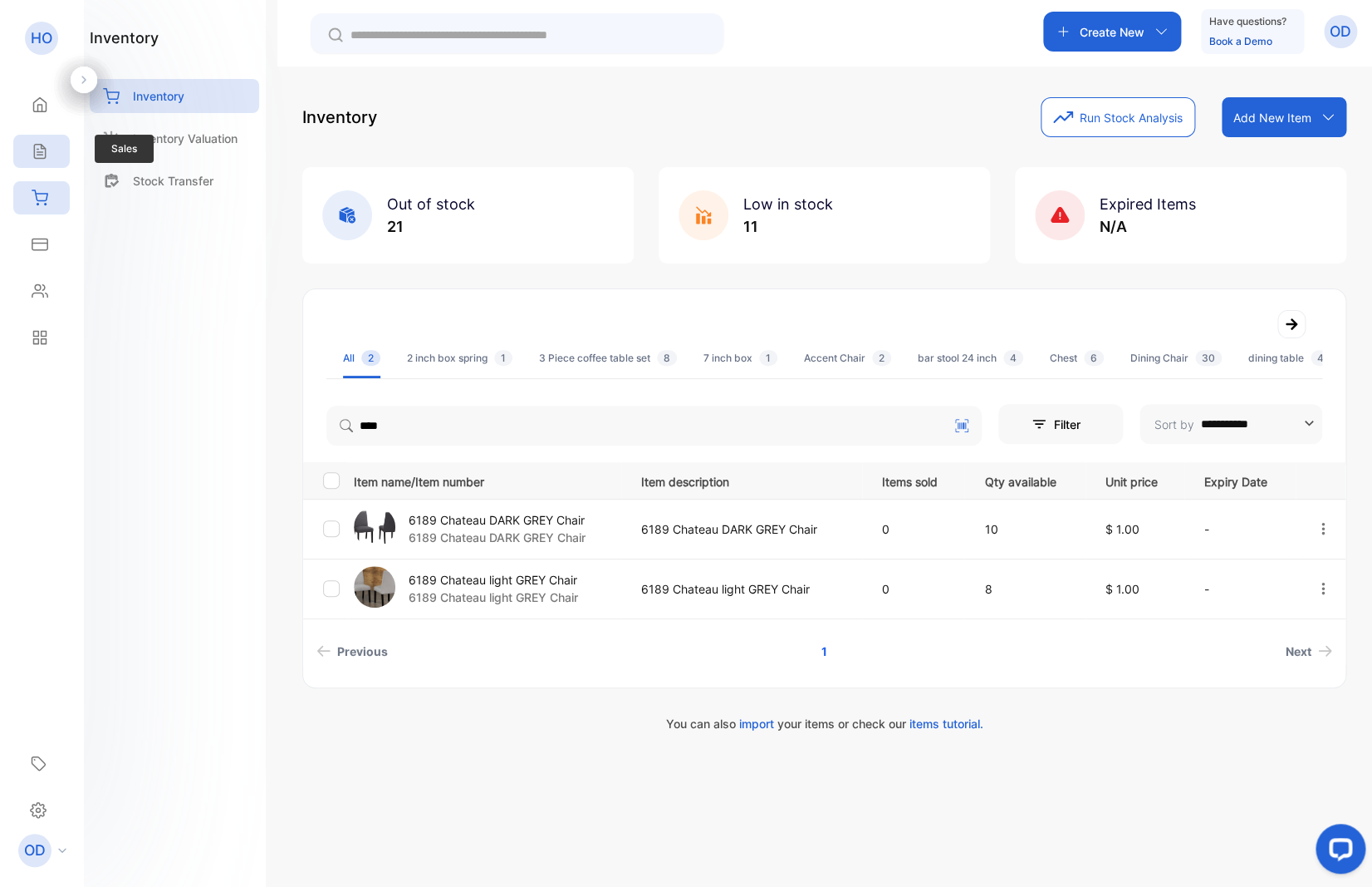
click at [39, 142] on div "Sales" at bounding box center [41, 151] width 56 height 33
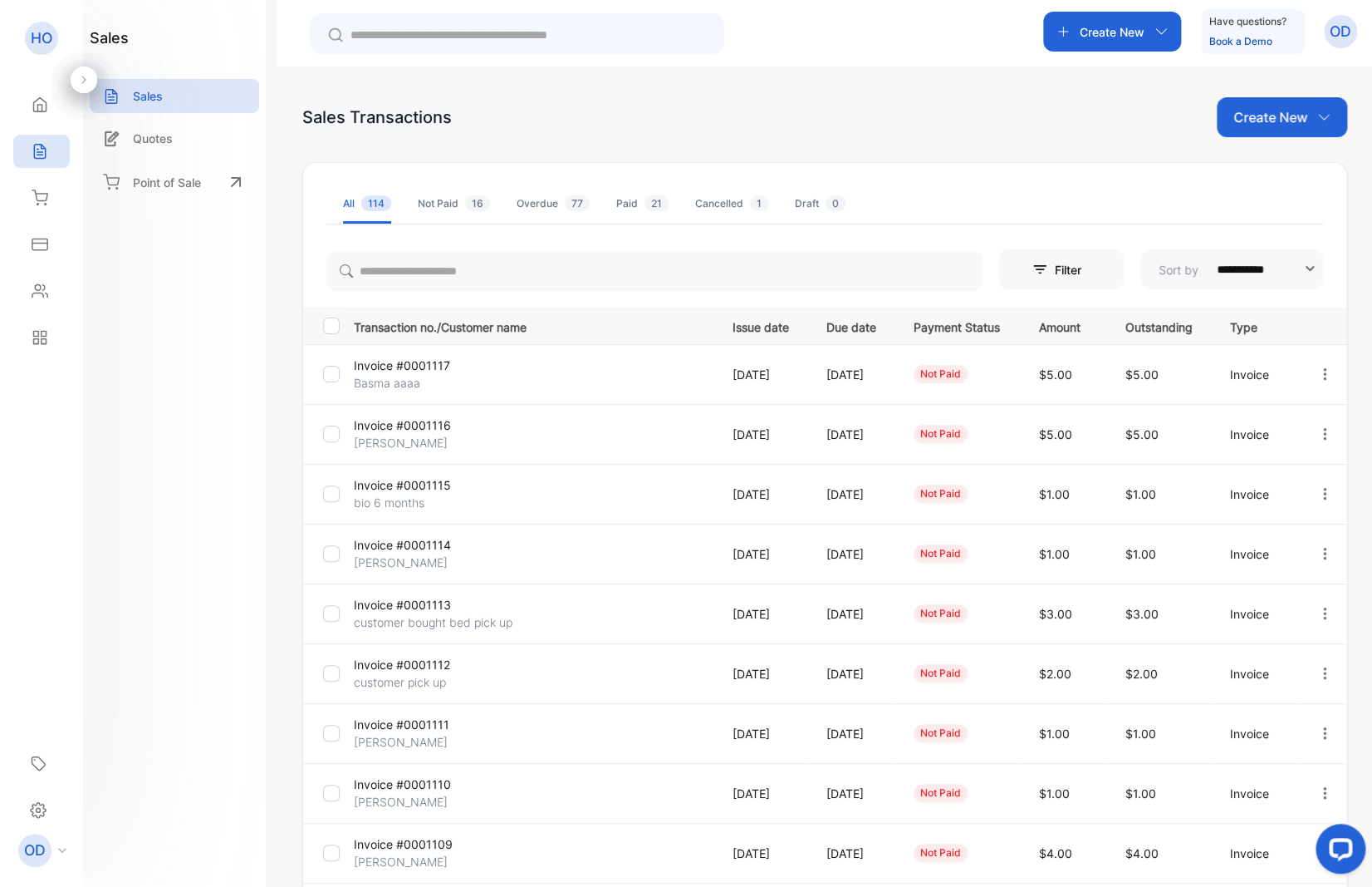
click at [1255, 126] on p "Create New" at bounding box center [1270, 116] width 74 height 20
click at [1250, 161] on div "Invoice" at bounding box center [1289, 171] width 116 height 33
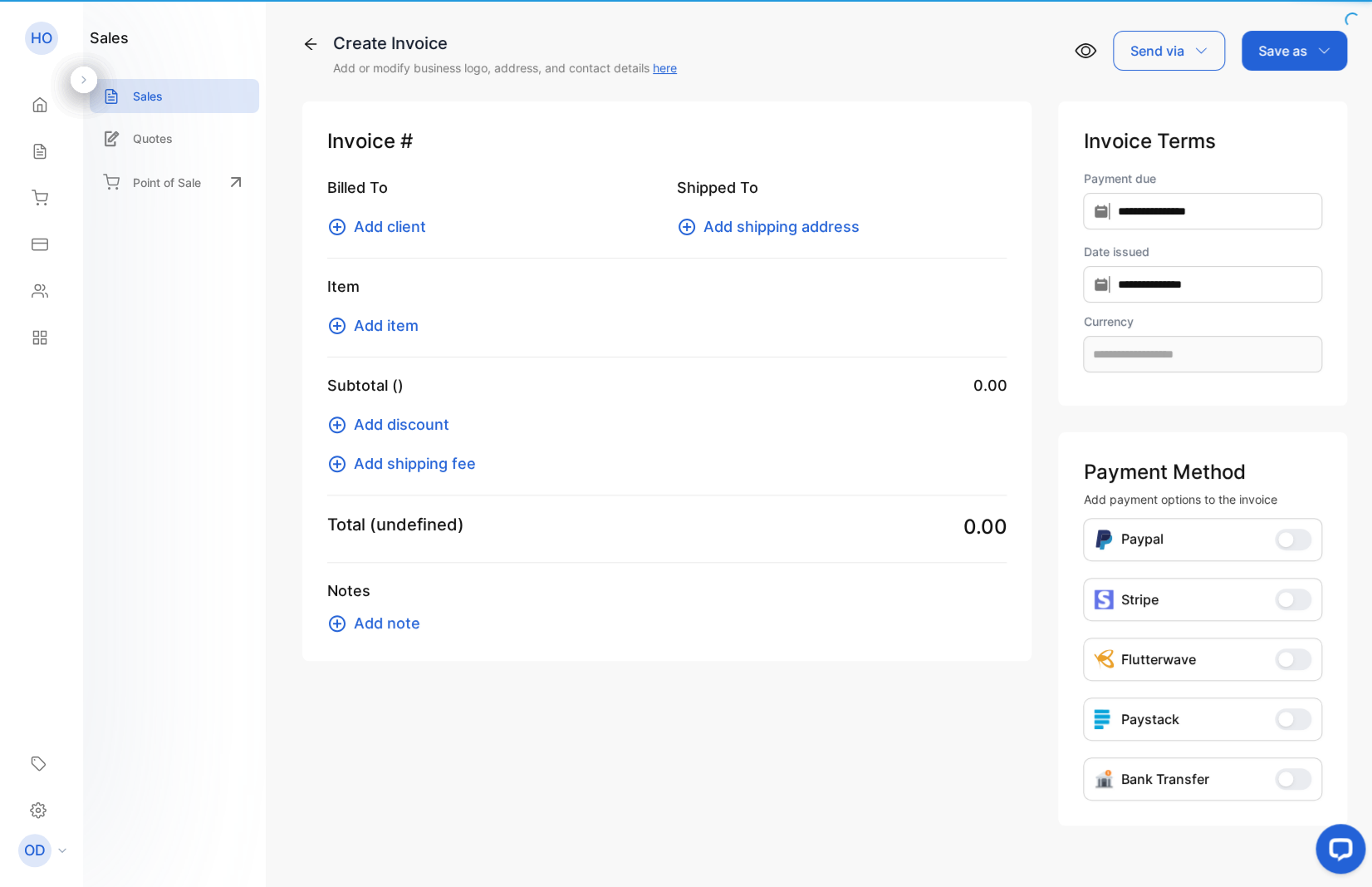
type input "**********"
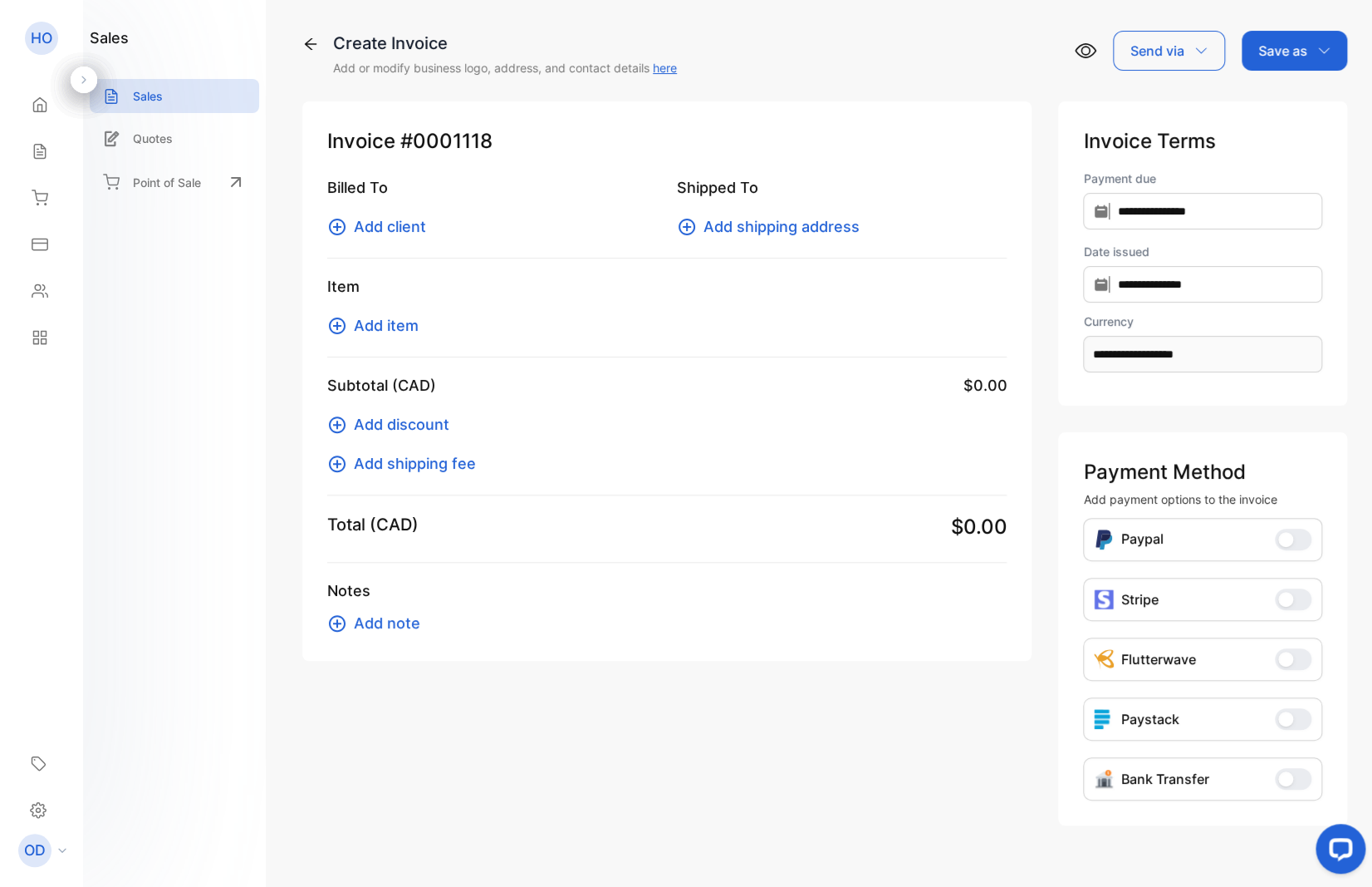
click at [376, 221] on span "Add client" at bounding box center [390, 227] width 72 height 22
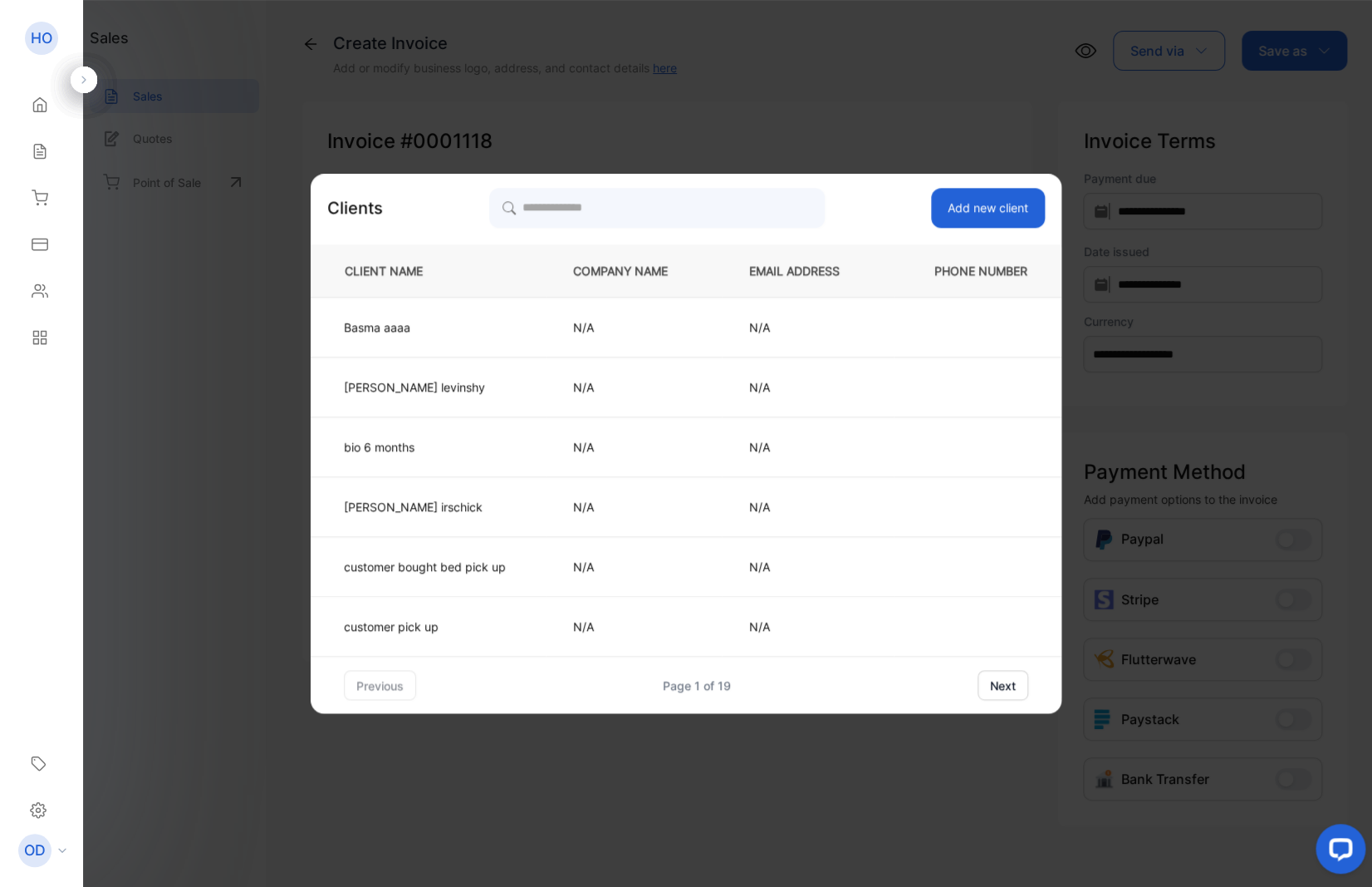
click at [1011, 201] on button "Add new client" at bounding box center [988, 207] width 114 height 40
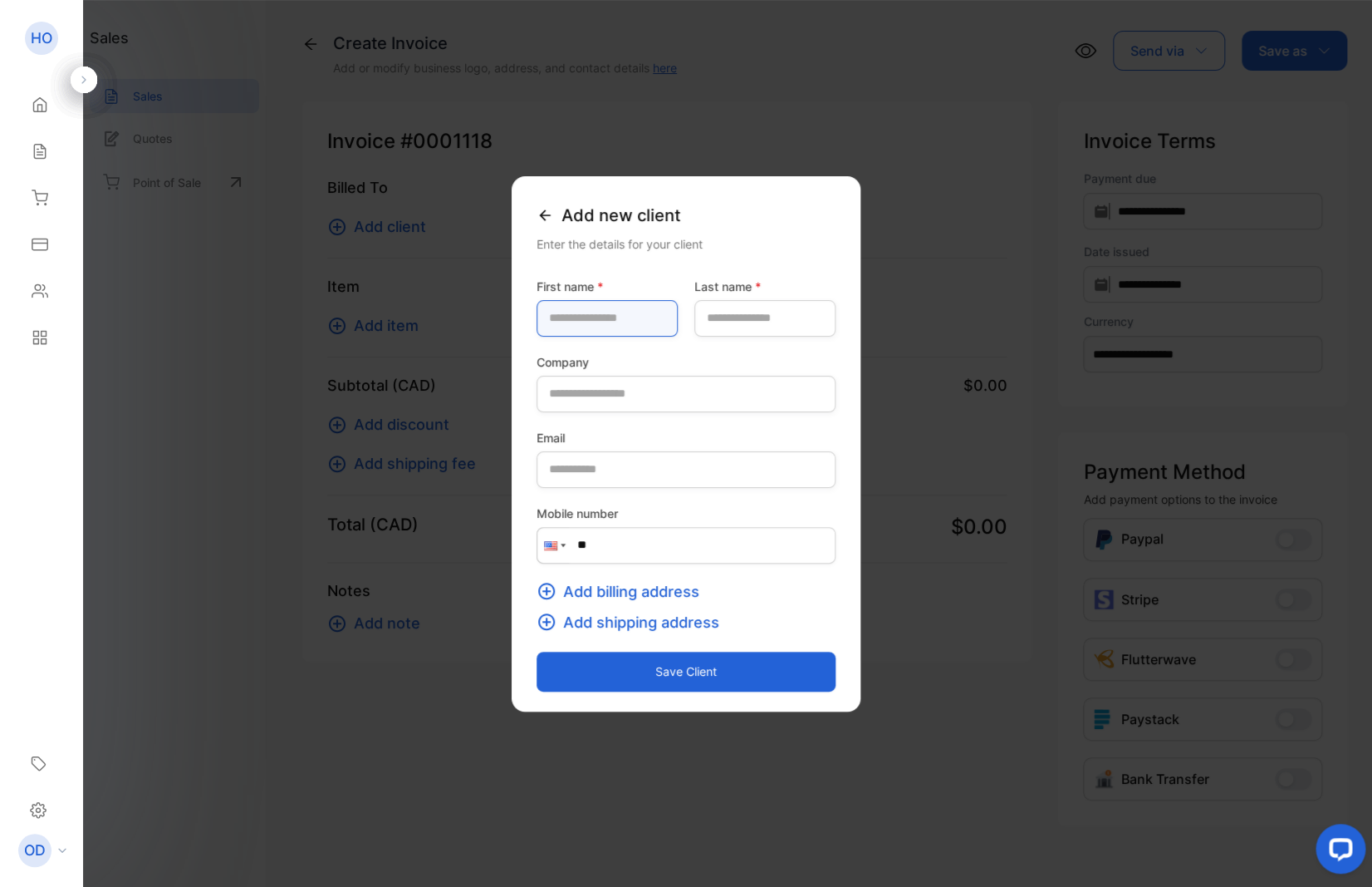
click at [573, 303] on name-inputfirstname "text" at bounding box center [607, 318] width 141 height 37
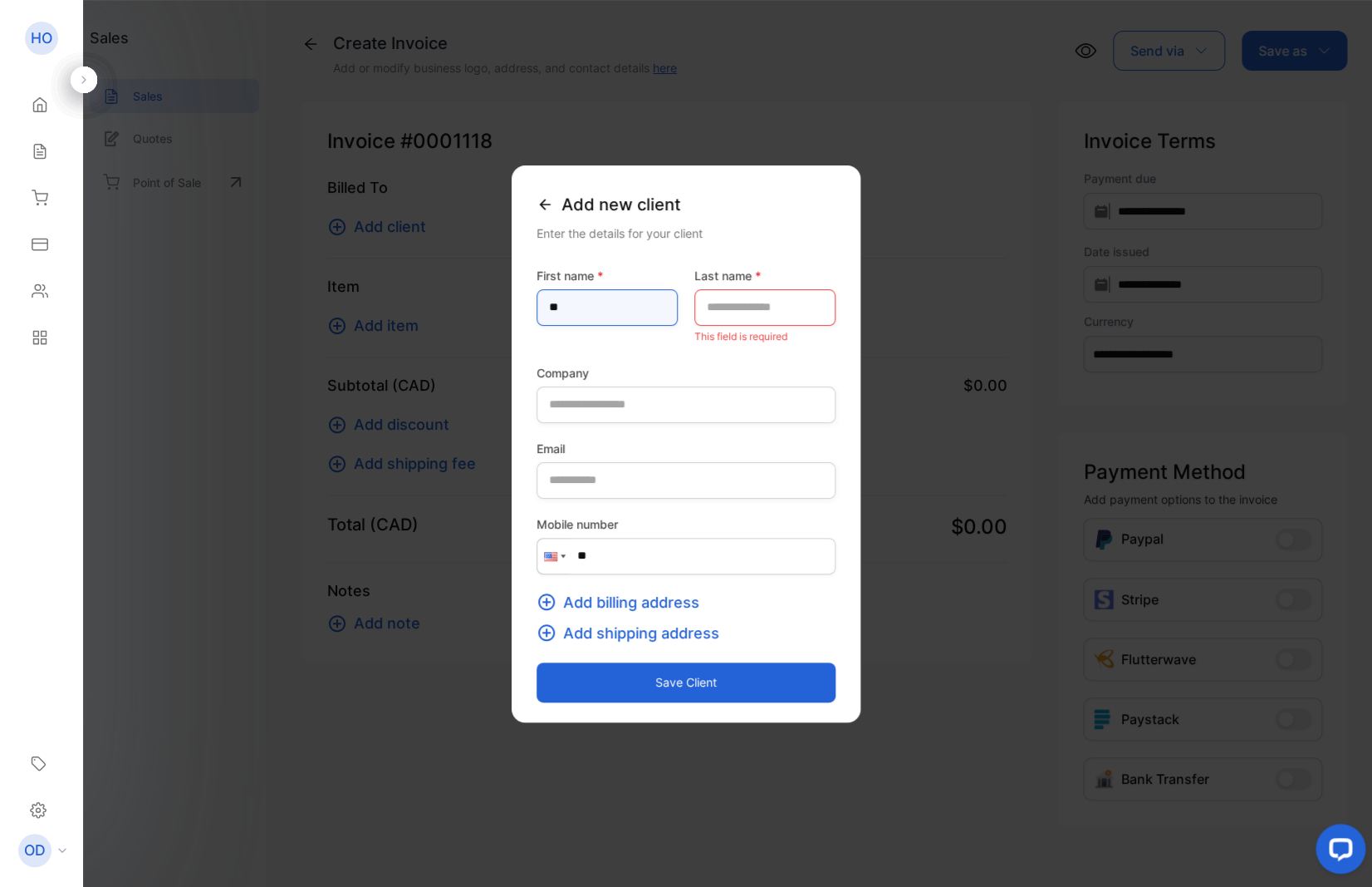
type name-inputfirstname "**"
click at [754, 283] on label "Last name *" at bounding box center [765, 275] width 141 height 18
click at [745, 308] on name-inputlastname "text" at bounding box center [765, 307] width 141 height 37
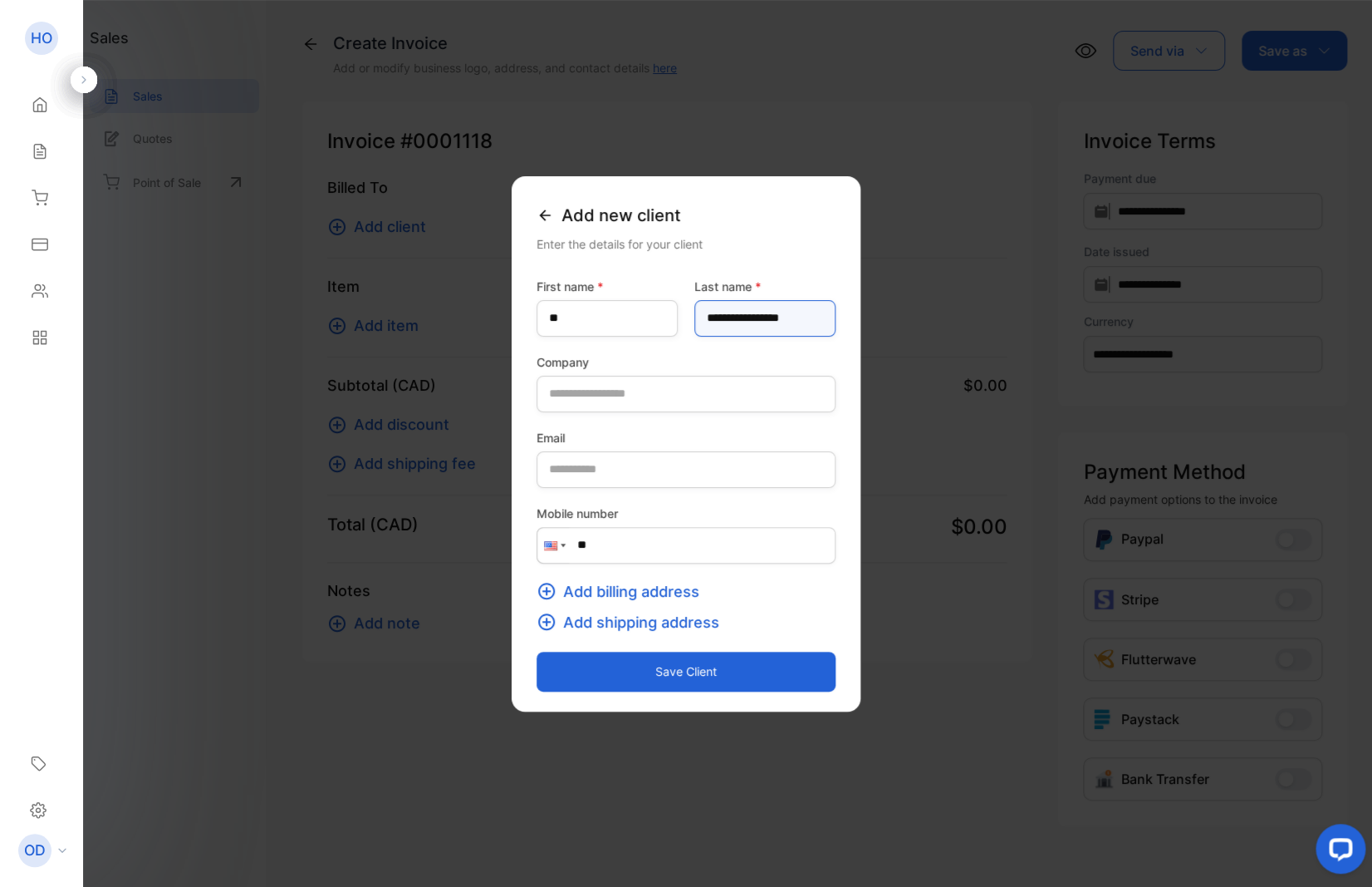
type name-inputlastname "**********"
click at [652, 667] on button "Save client" at bounding box center [686, 671] width 299 height 40
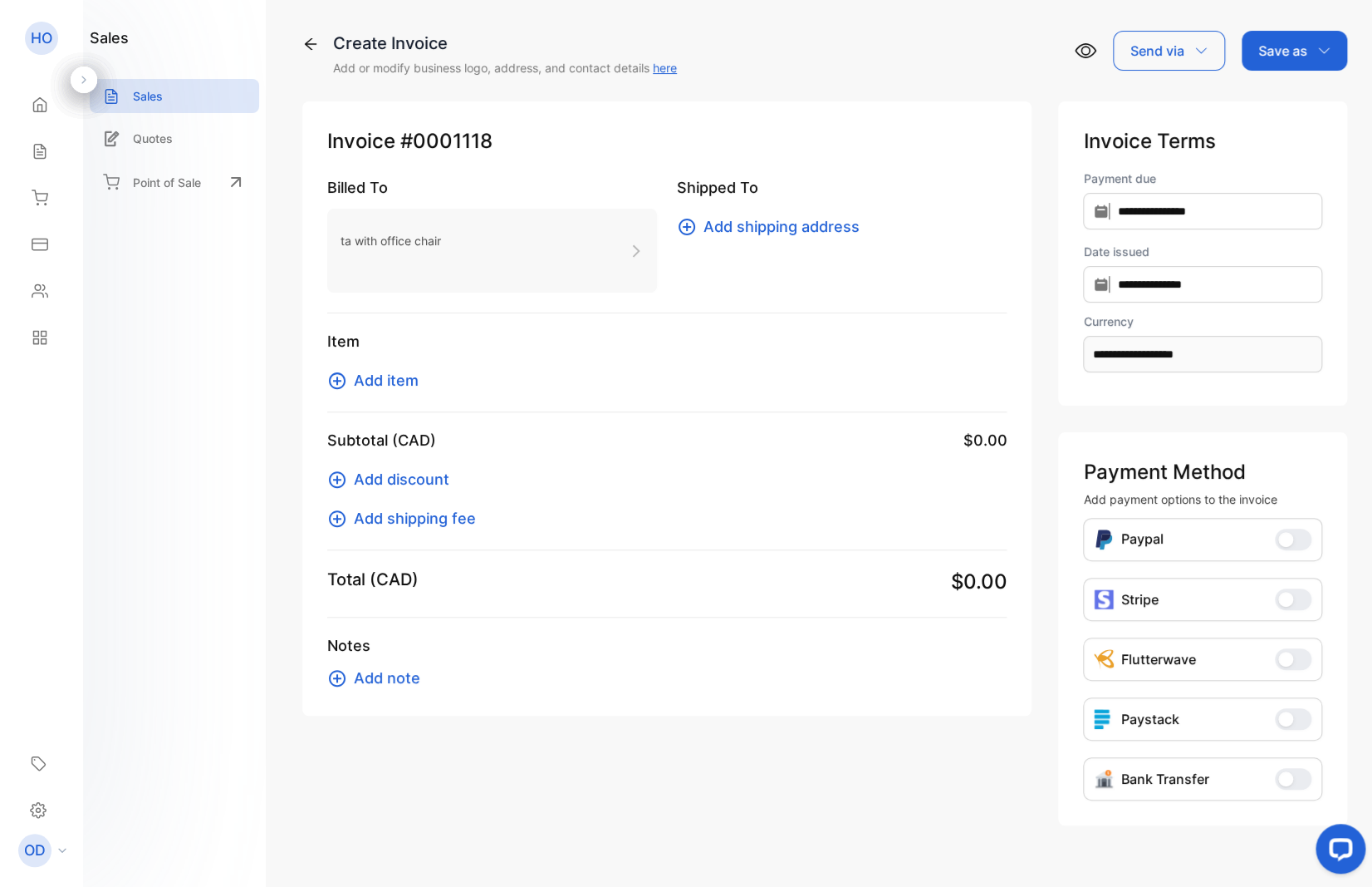
click at [384, 378] on span "Add item" at bounding box center [386, 380] width 65 height 22
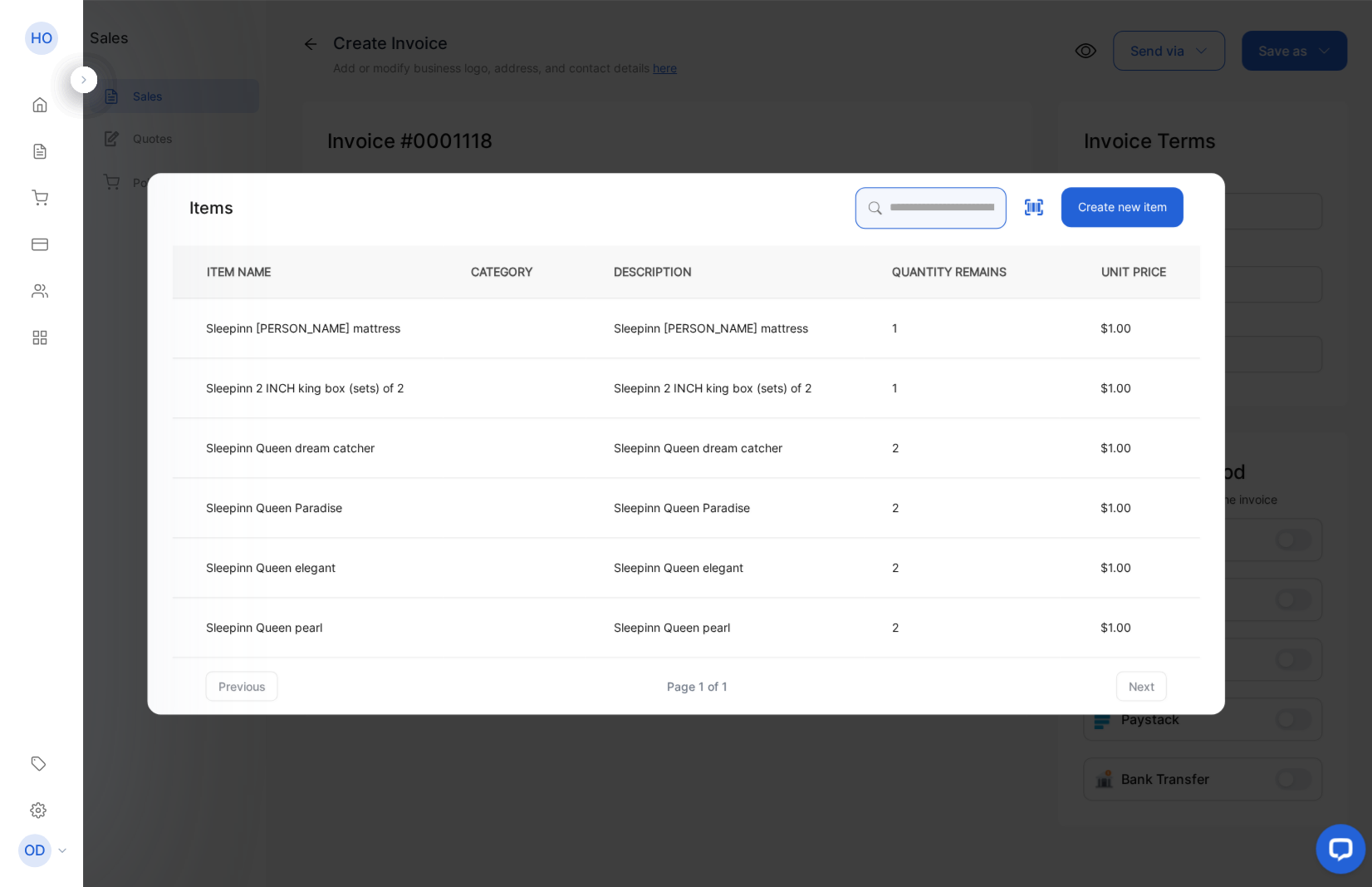
click at [874, 204] on input "search" at bounding box center [931, 208] width 151 height 41
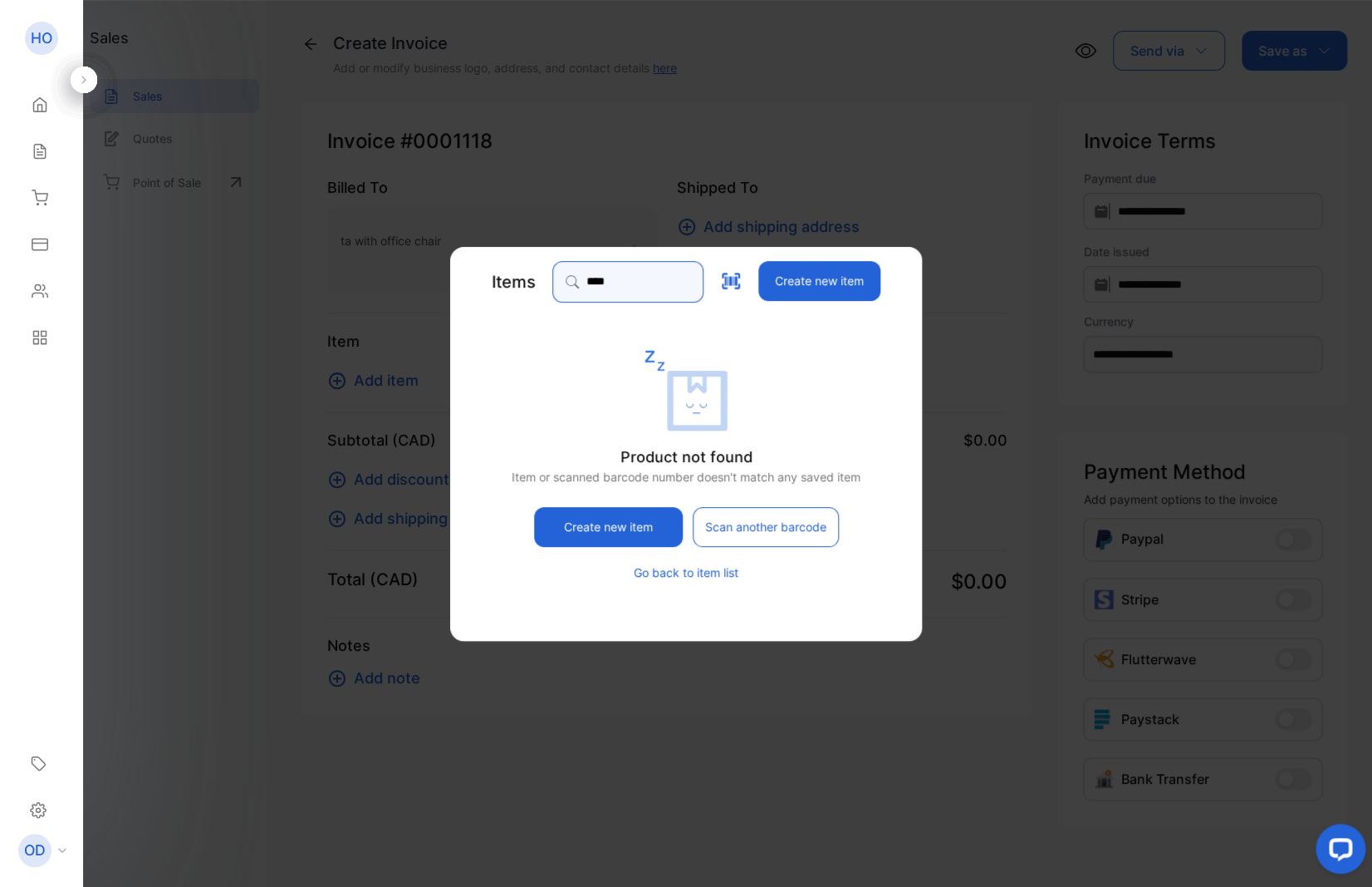
type input "****"
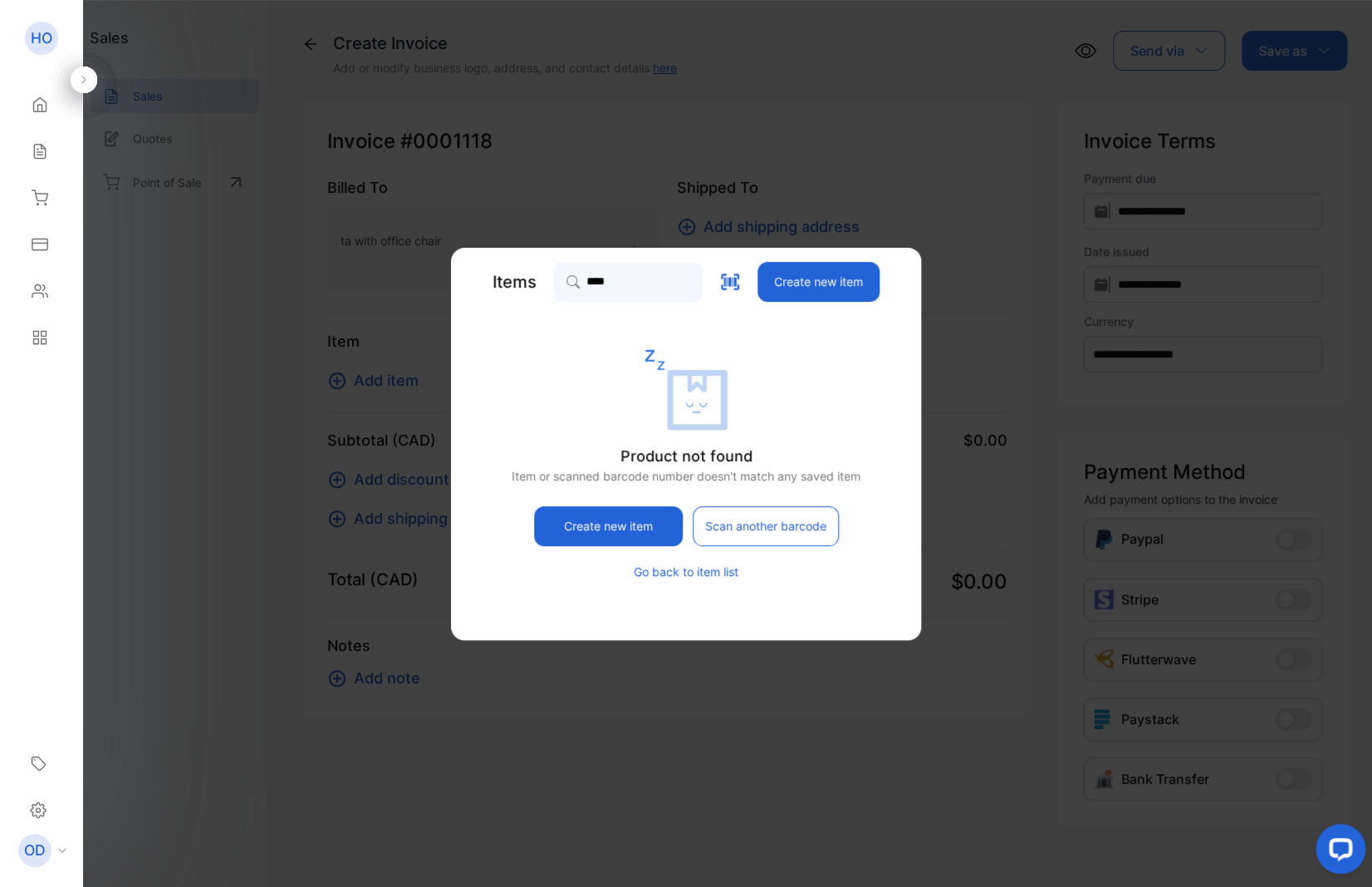
click at [702, 572] on button "Go back to item list" at bounding box center [686, 571] width 105 height 18
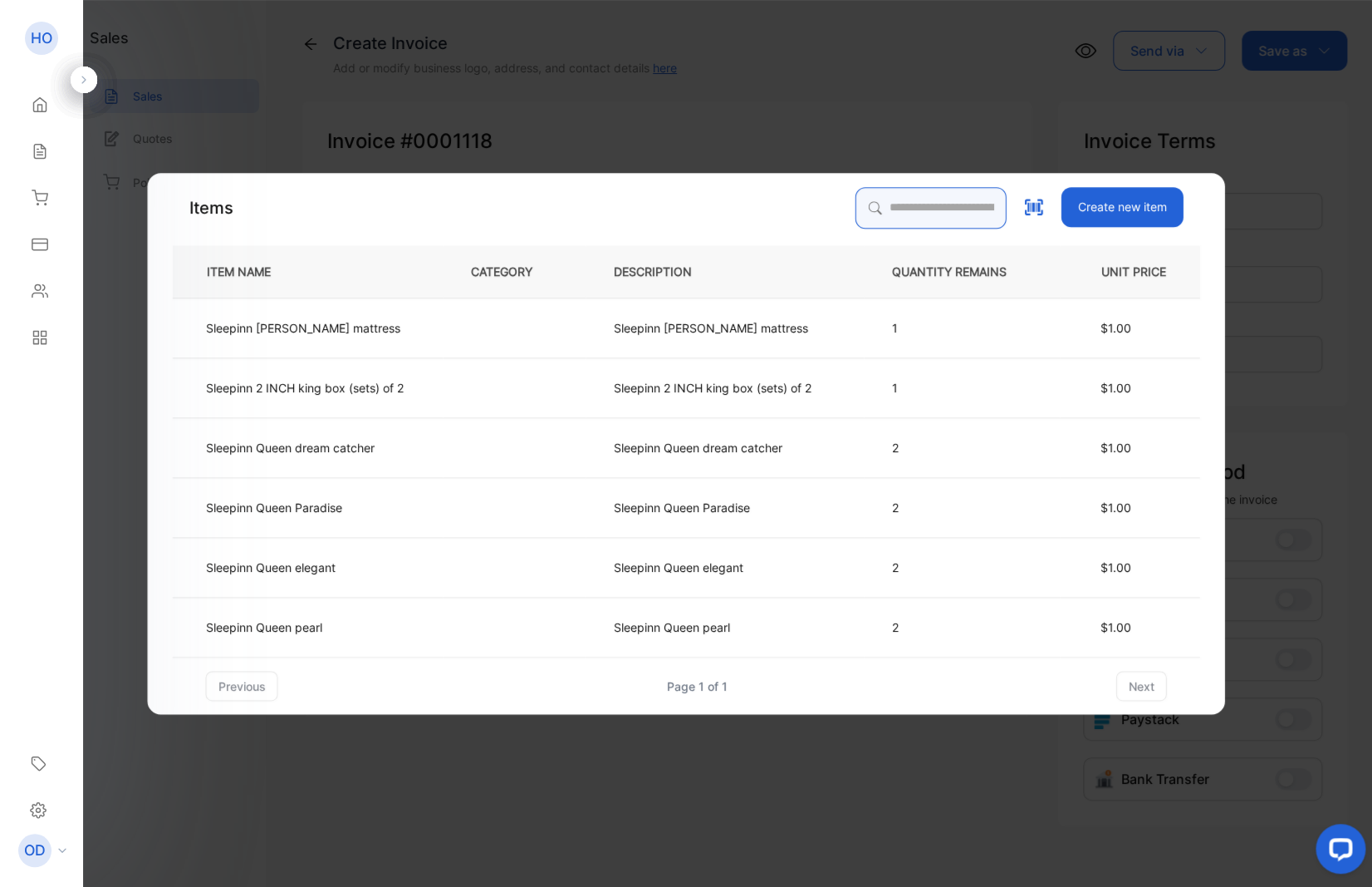
click at [867, 194] on input "search" at bounding box center [931, 208] width 151 height 41
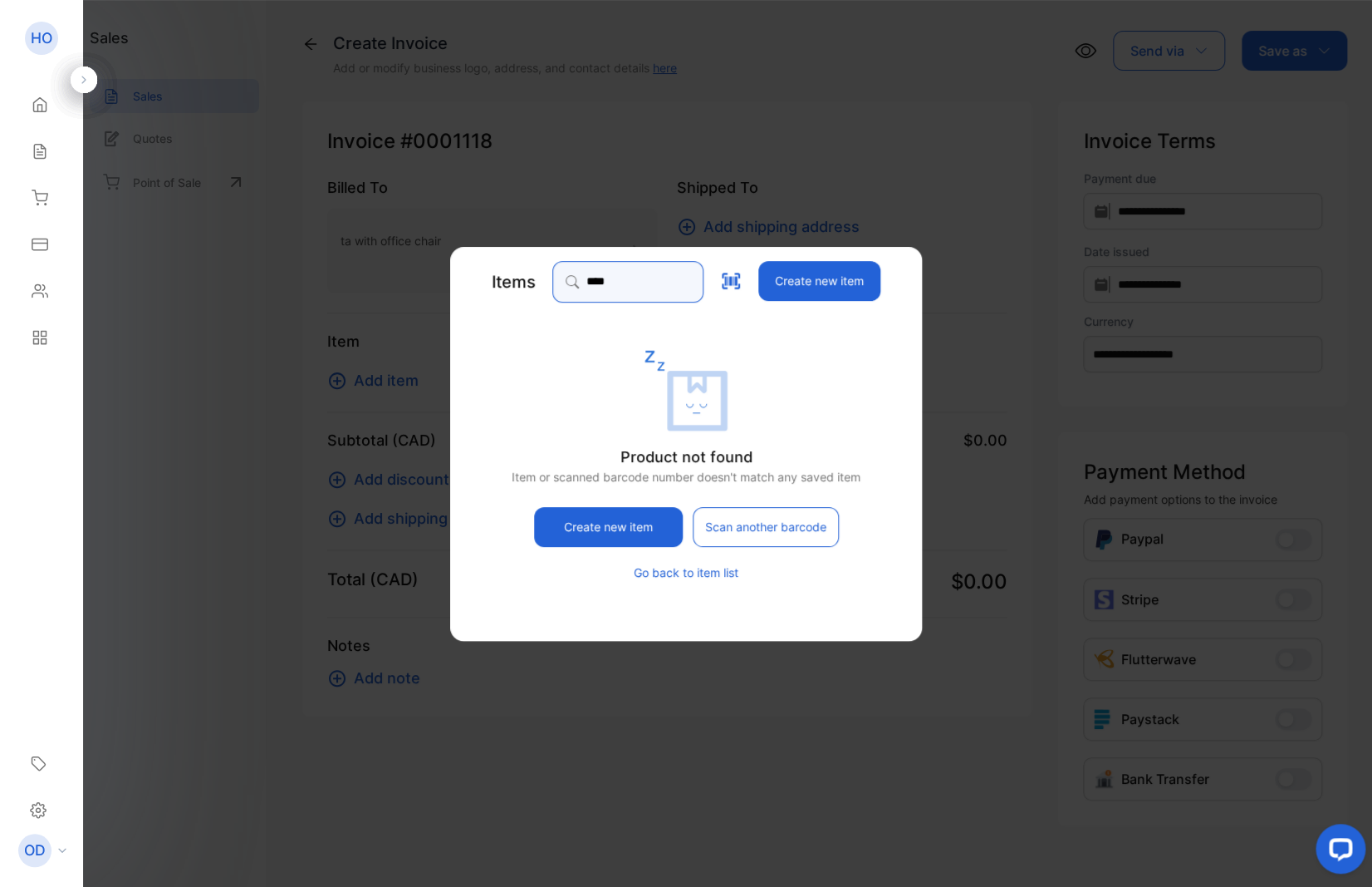
type input "****"
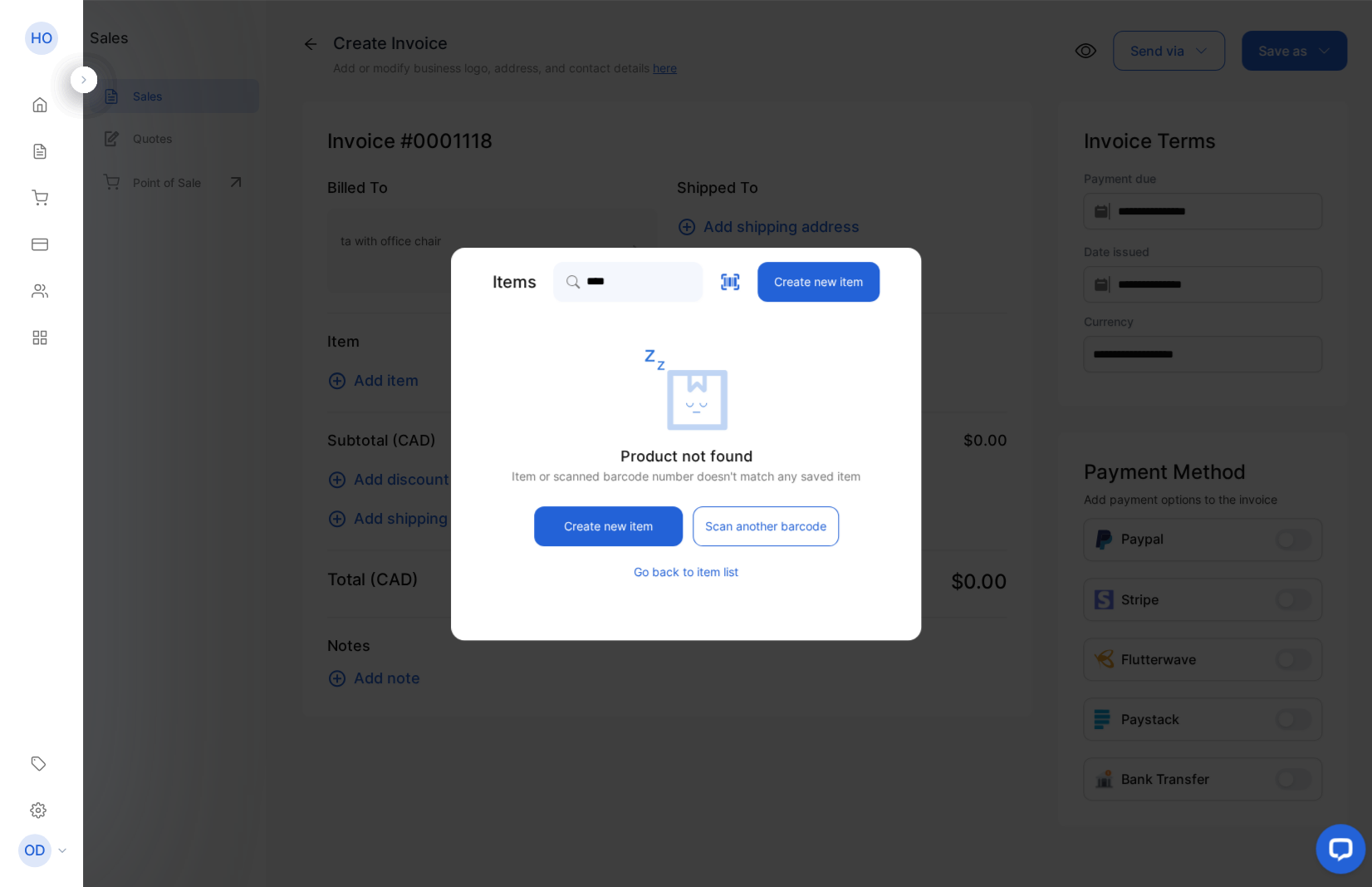
click at [689, 569] on button "Go back to item list" at bounding box center [686, 571] width 105 height 18
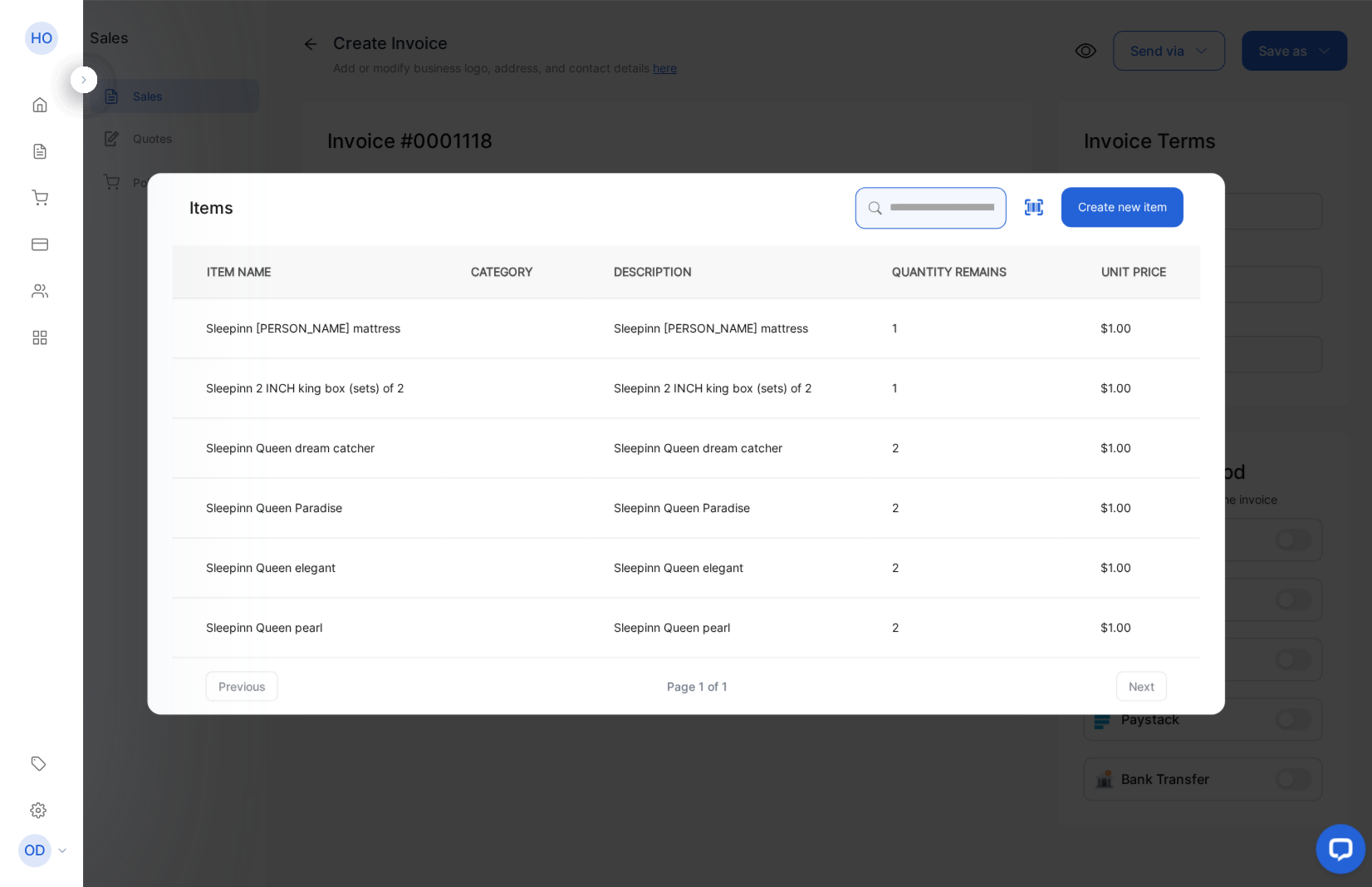
click at [887, 200] on input "search" at bounding box center [931, 208] width 151 height 41
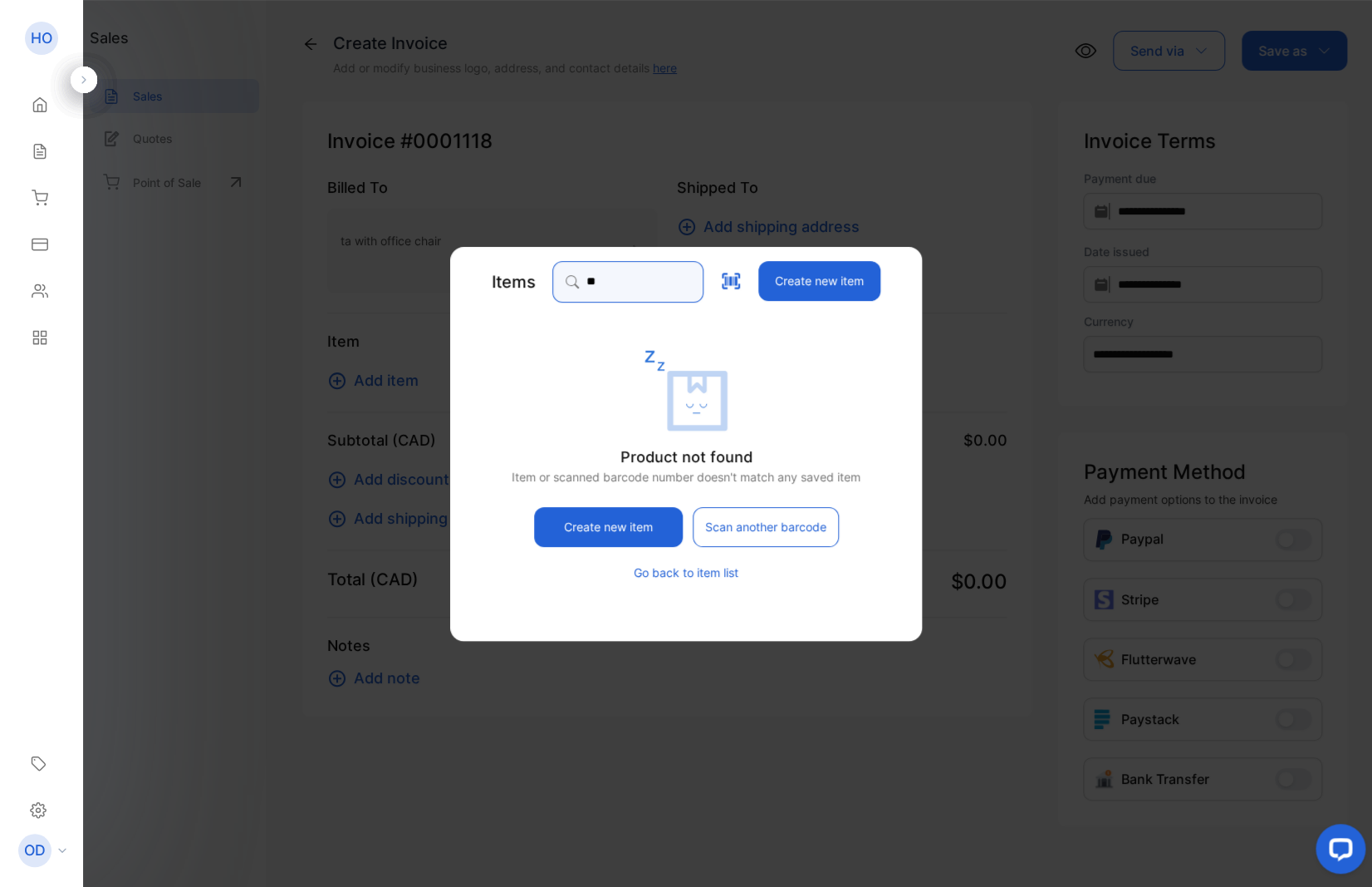
type input "*"
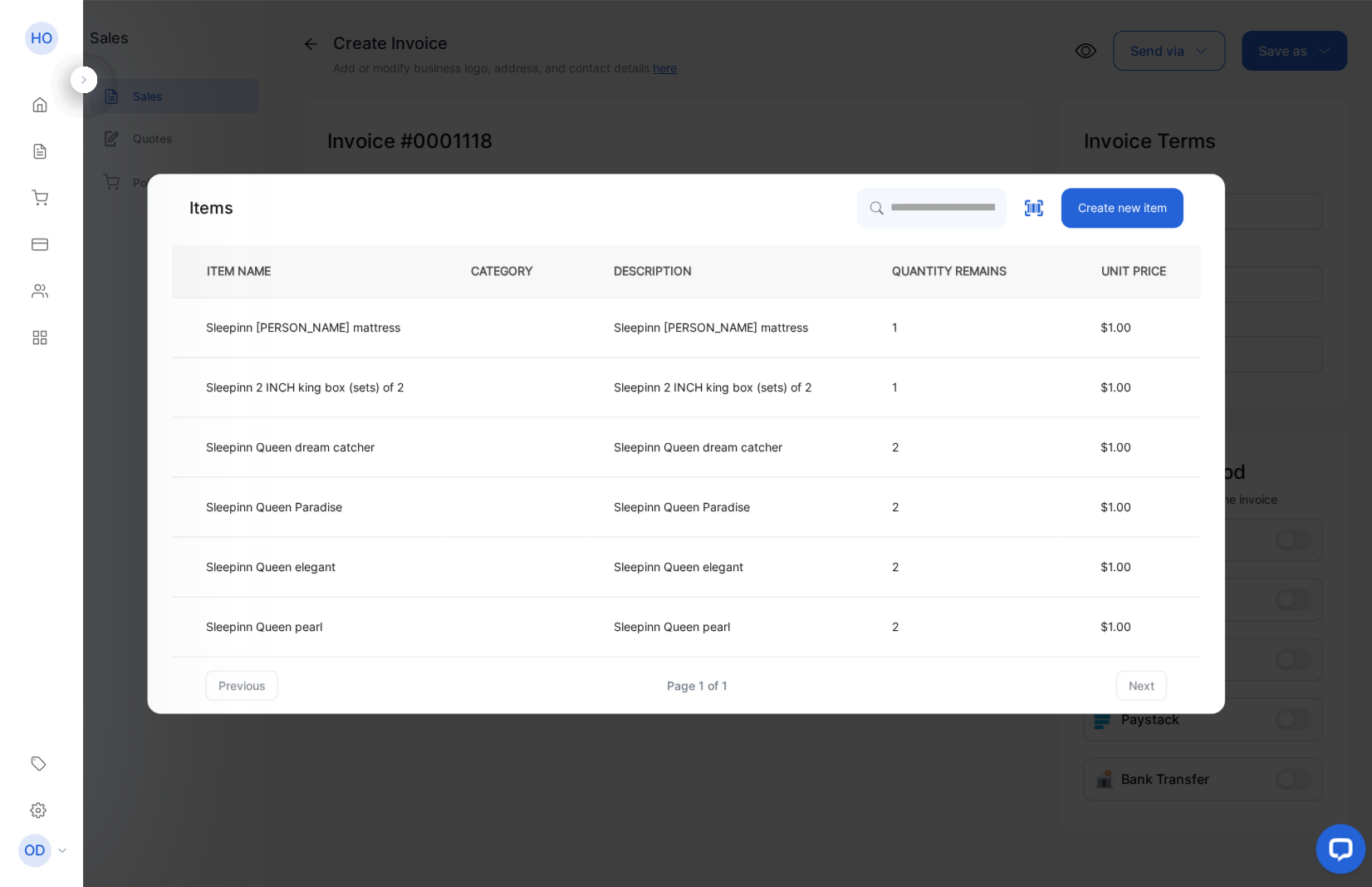
click at [685, 572] on p "Sleepinn Queen elegant" at bounding box center [679, 566] width 129 height 18
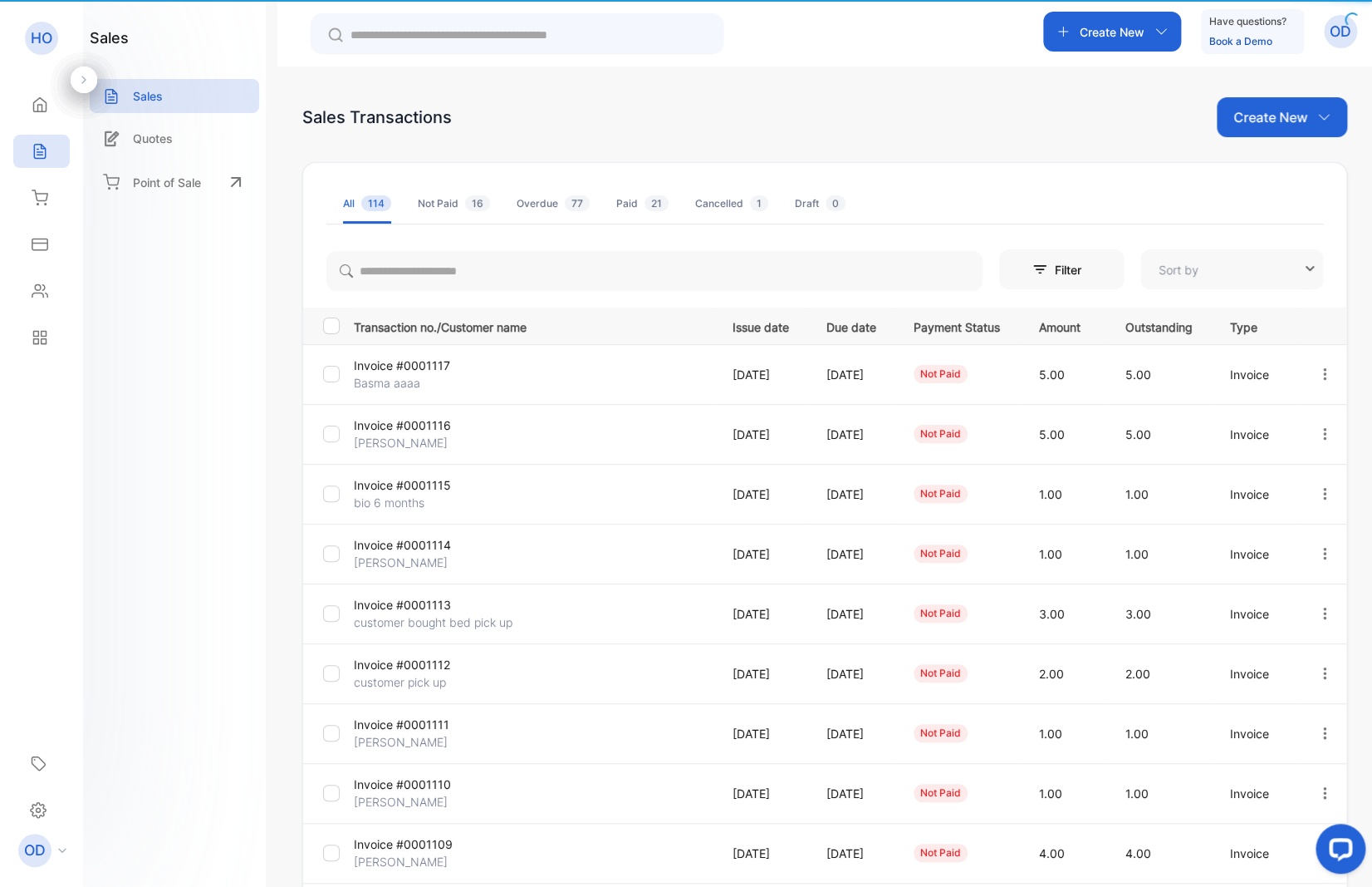
type input "**********"
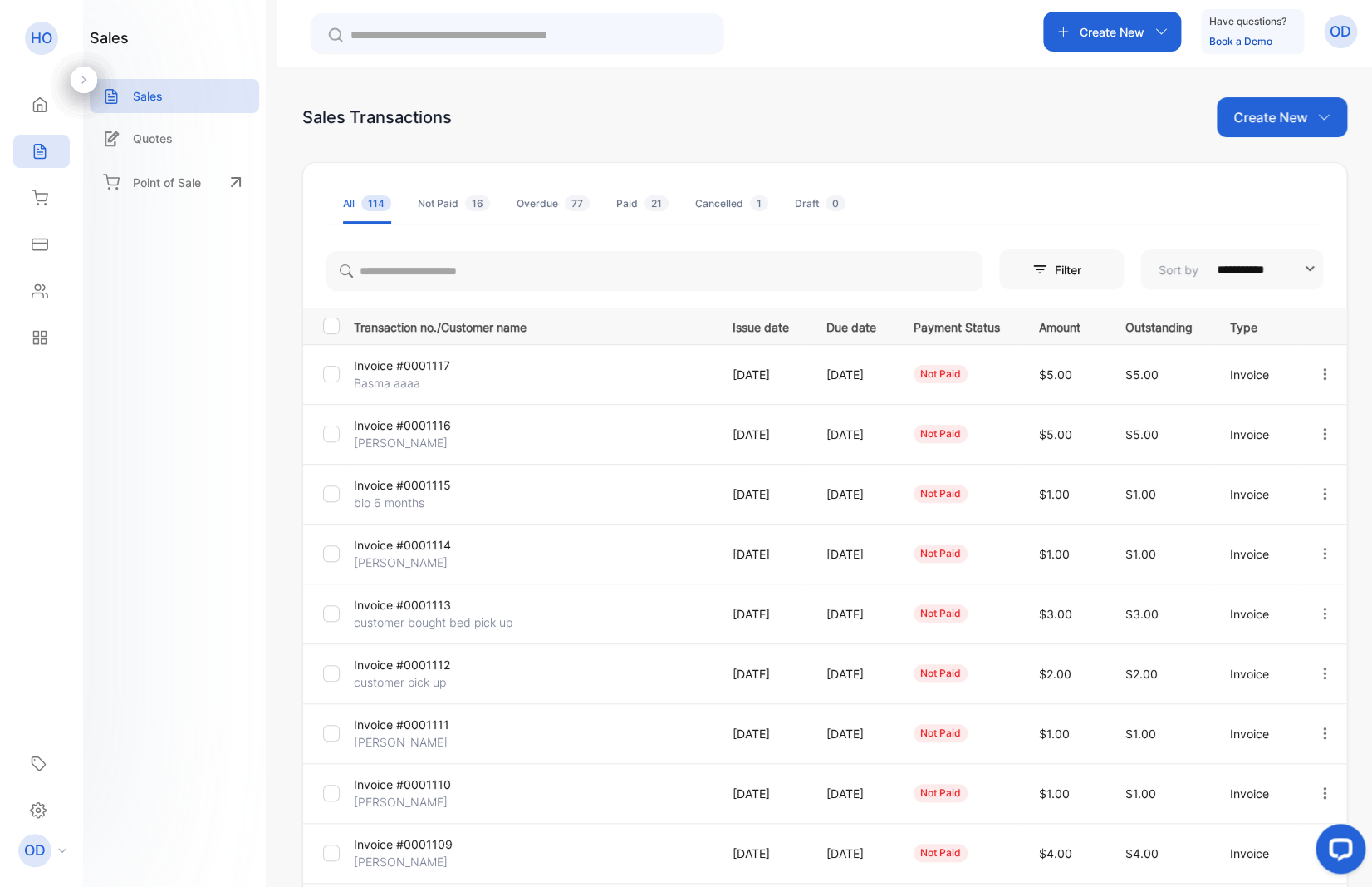
click at [1247, 120] on p "Create New" at bounding box center [1270, 116] width 74 height 20
drag, startPoint x: 1258, startPoint y: 176, endPoint x: 1263, endPoint y: 170, distance: 7.8
click at [1265, 170] on span "Invoice" at bounding box center [1285, 172] width 39 height 18
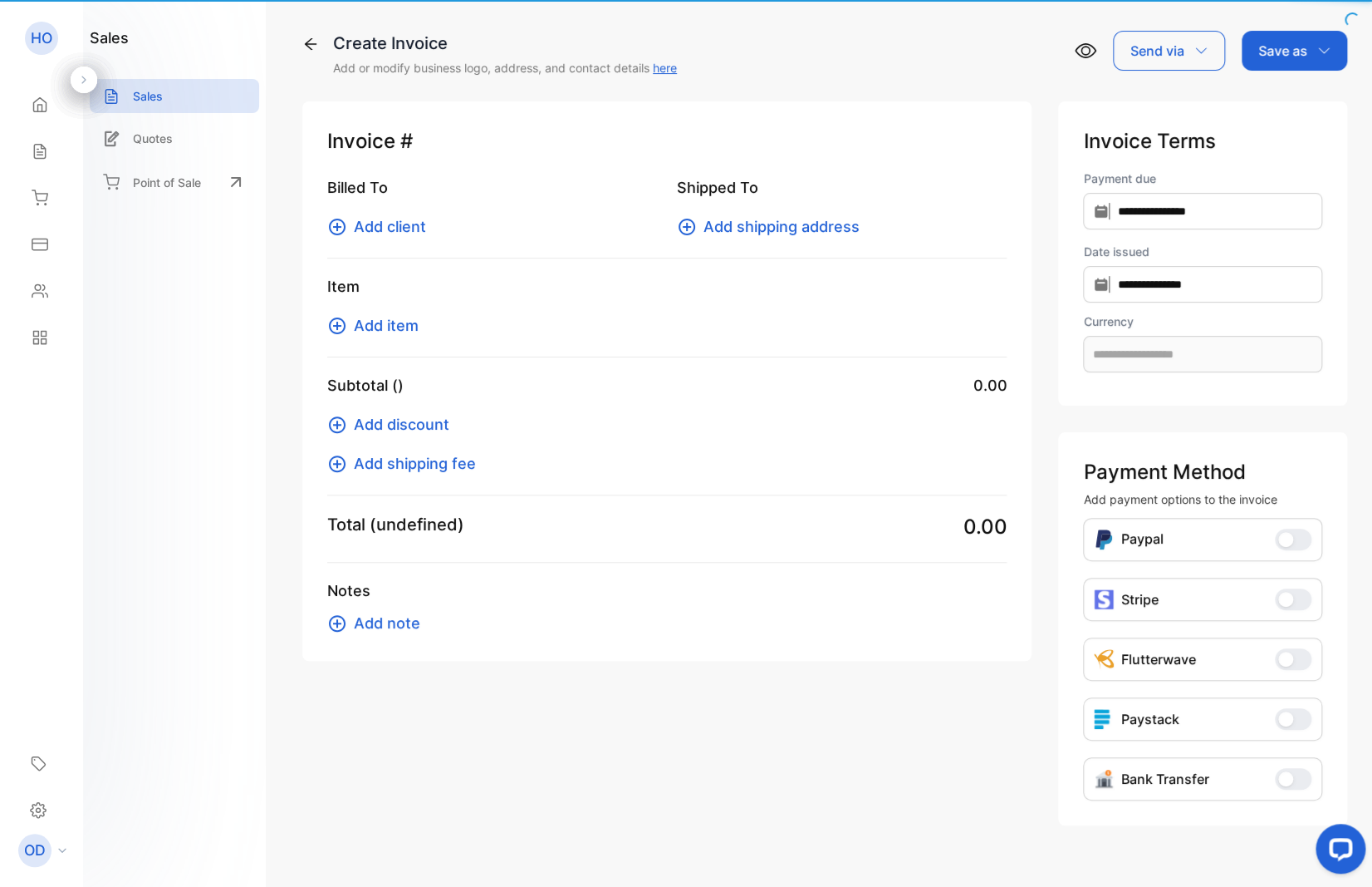
type input "**********"
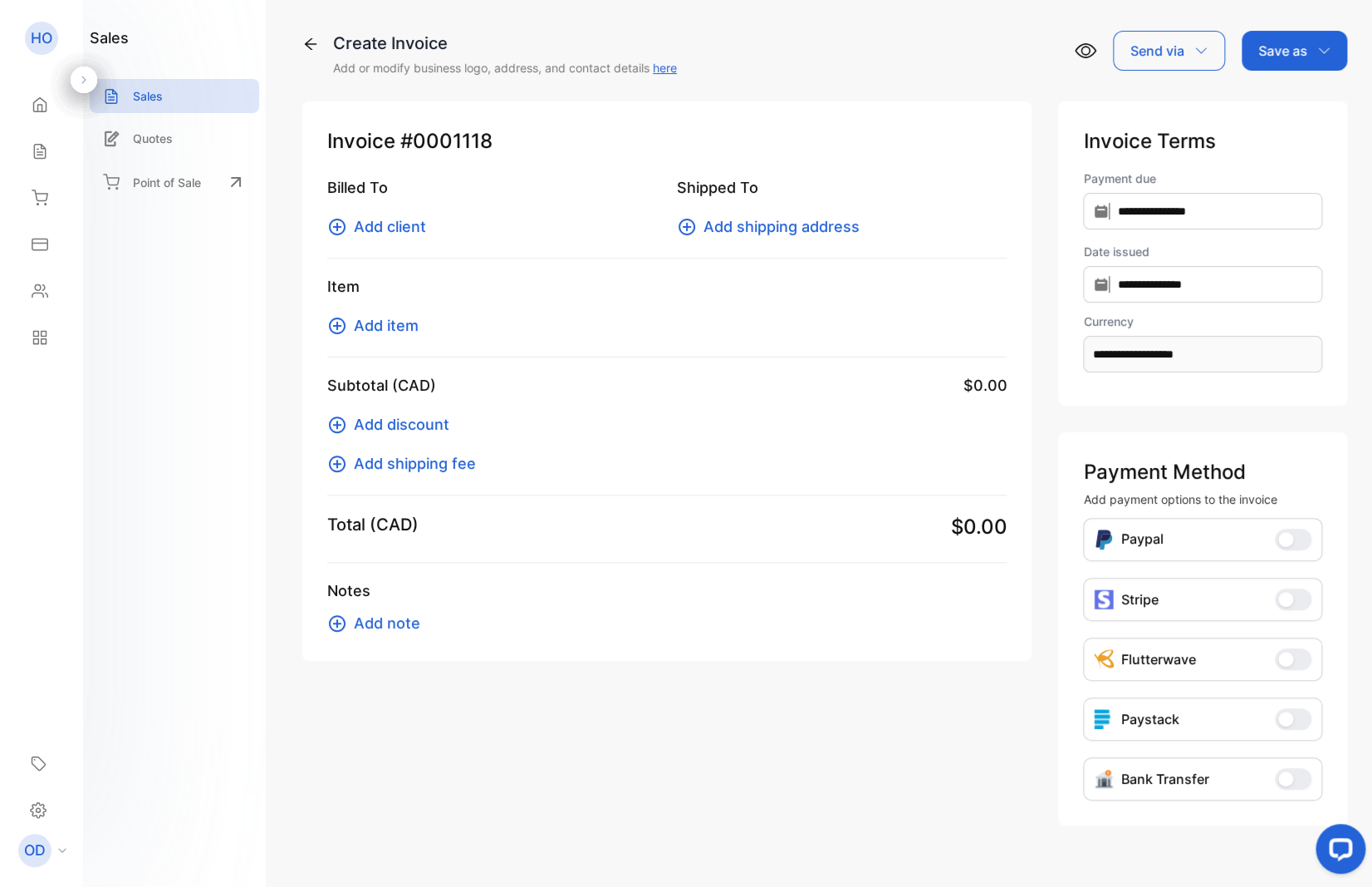
click at [395, 227] on span "Add client" at bounding box center [390, 227] width 72 height 22
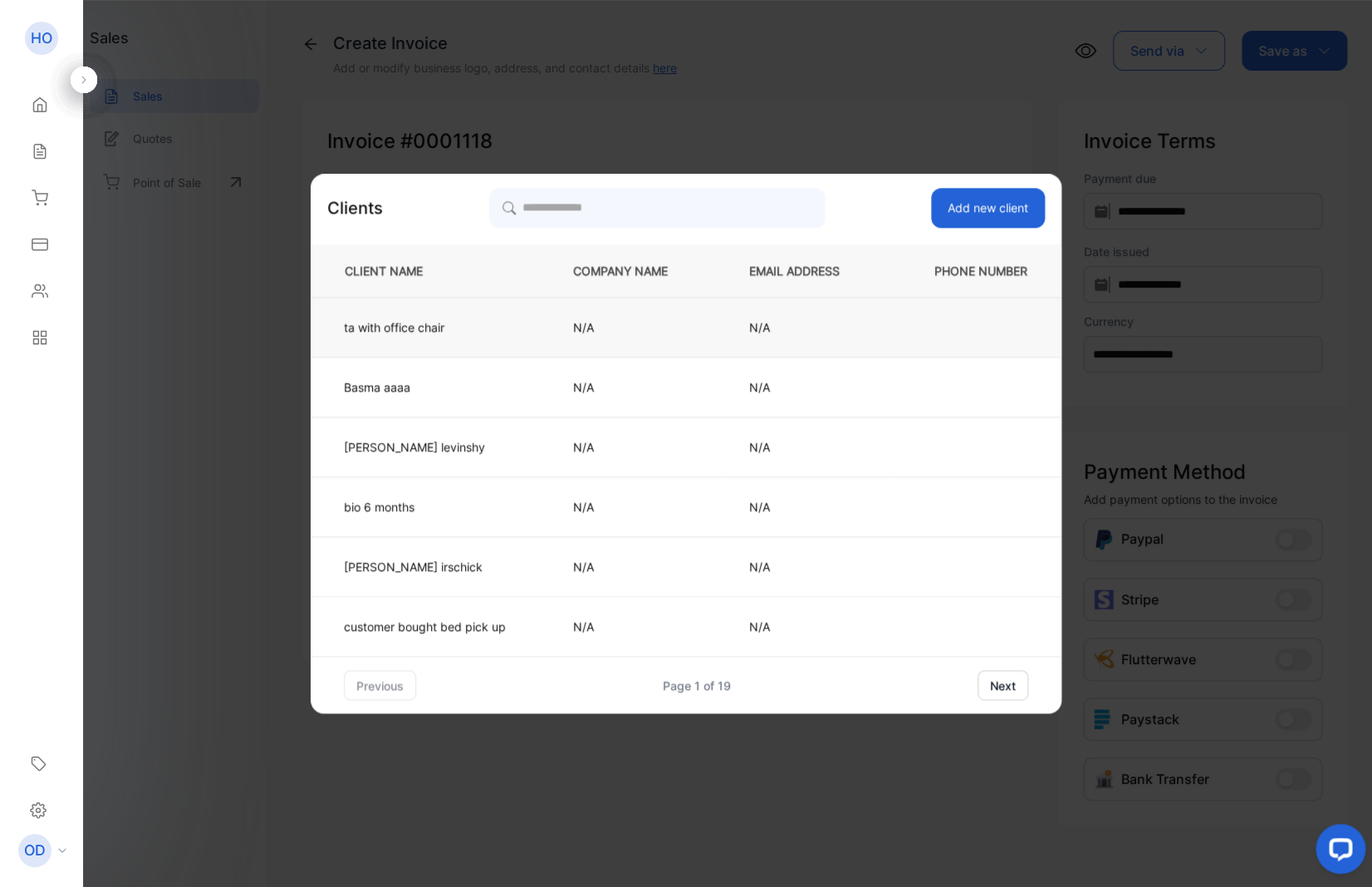
click at [416, 320] on p "ta with office chair" at bounding box center [424, 327] width 162 height 18
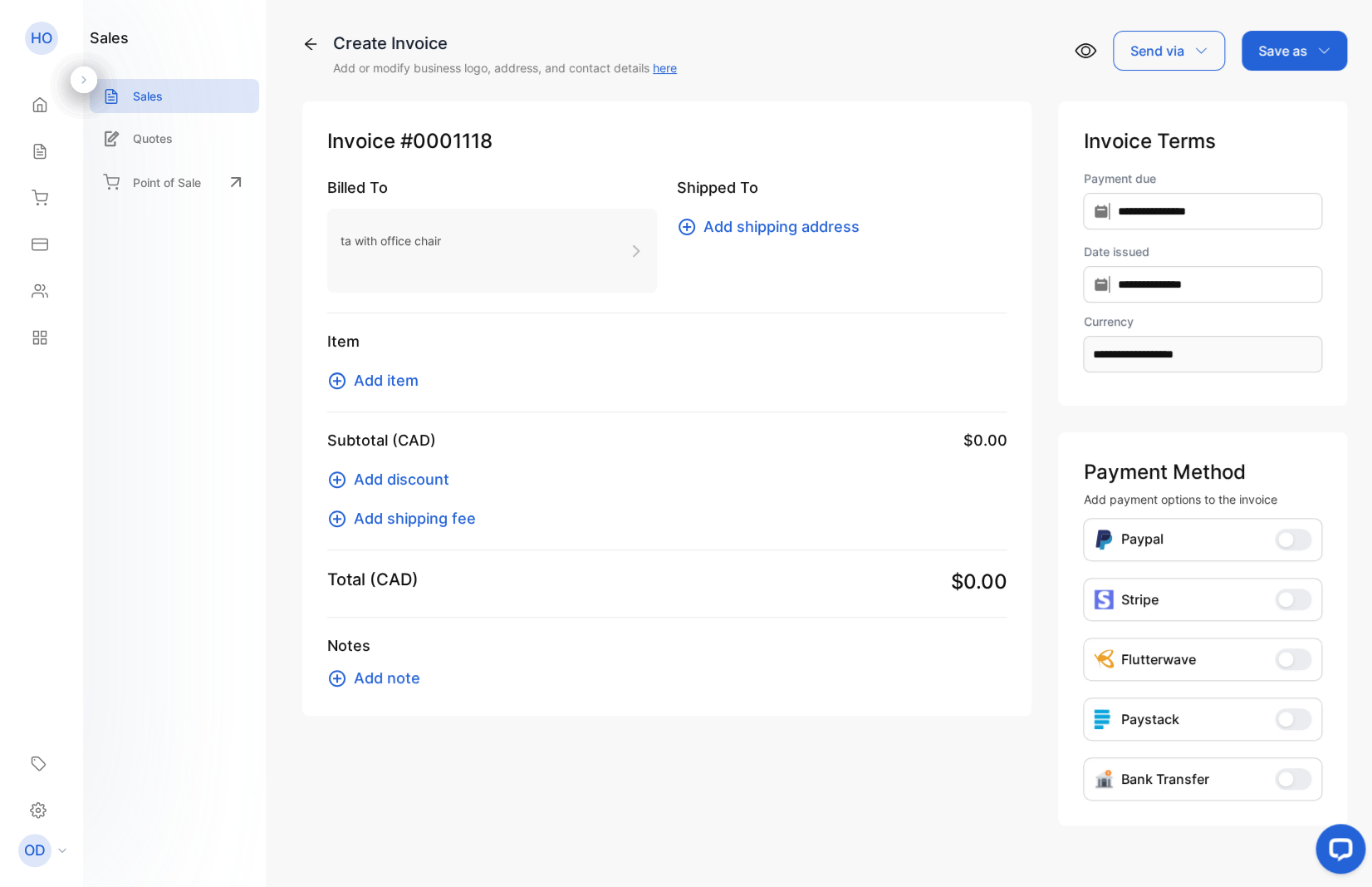
click at [403, 381] on span "Add item" at bounding box center [386, 380] width 65 height 22
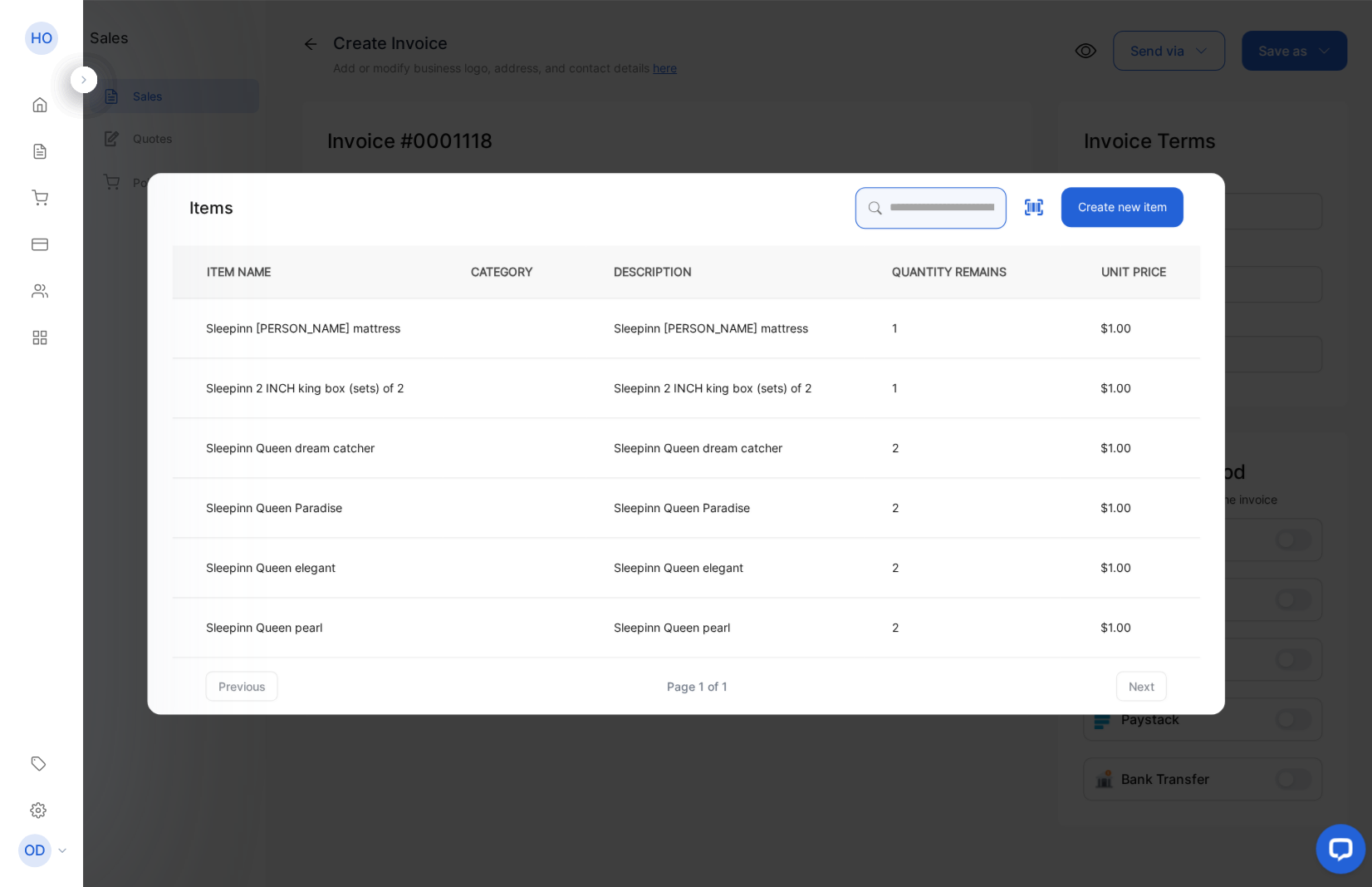
click at [885, 210] on input "search" at bounding box center [931, 208] width 151 height 41
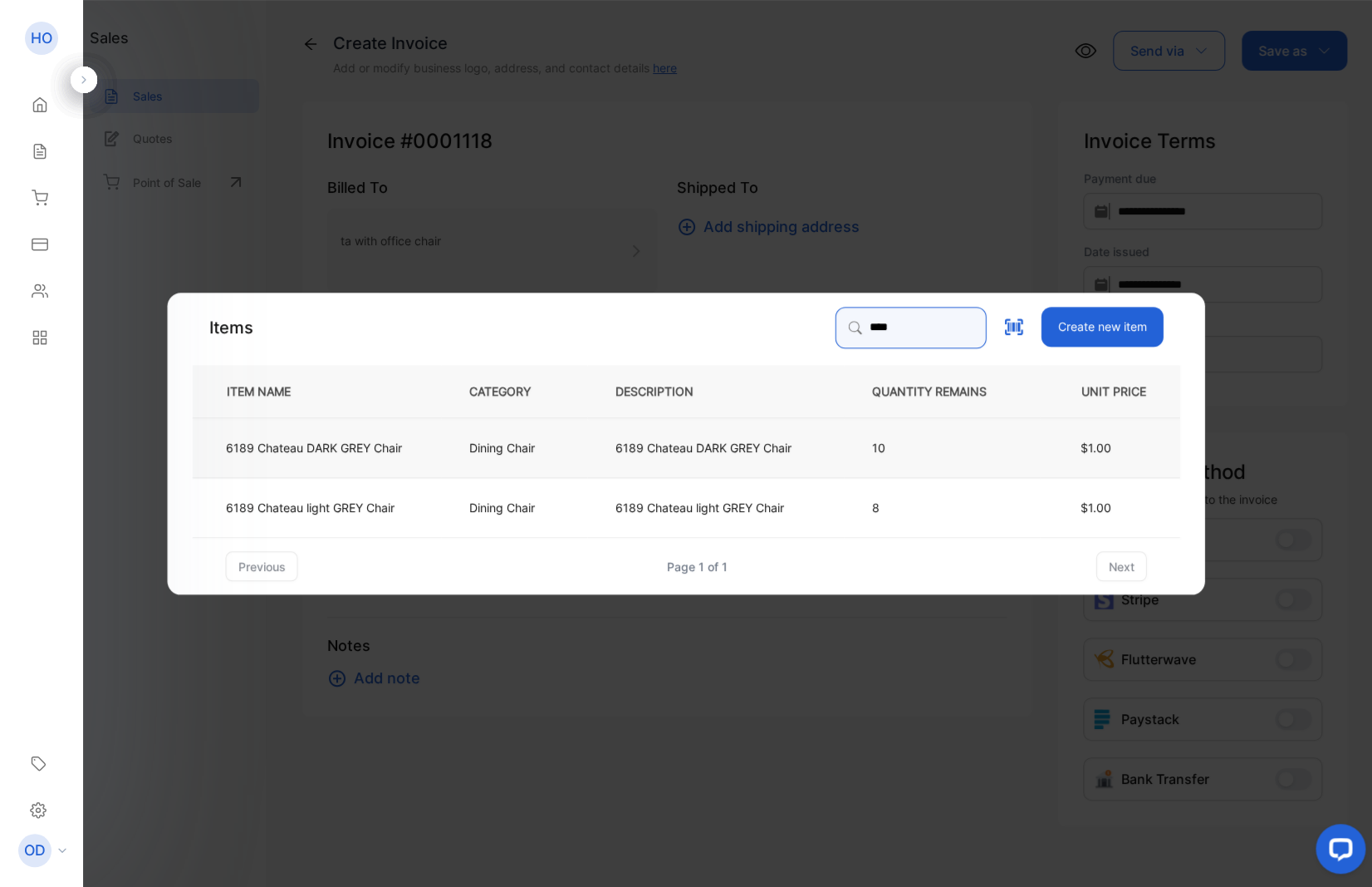
type input "****"
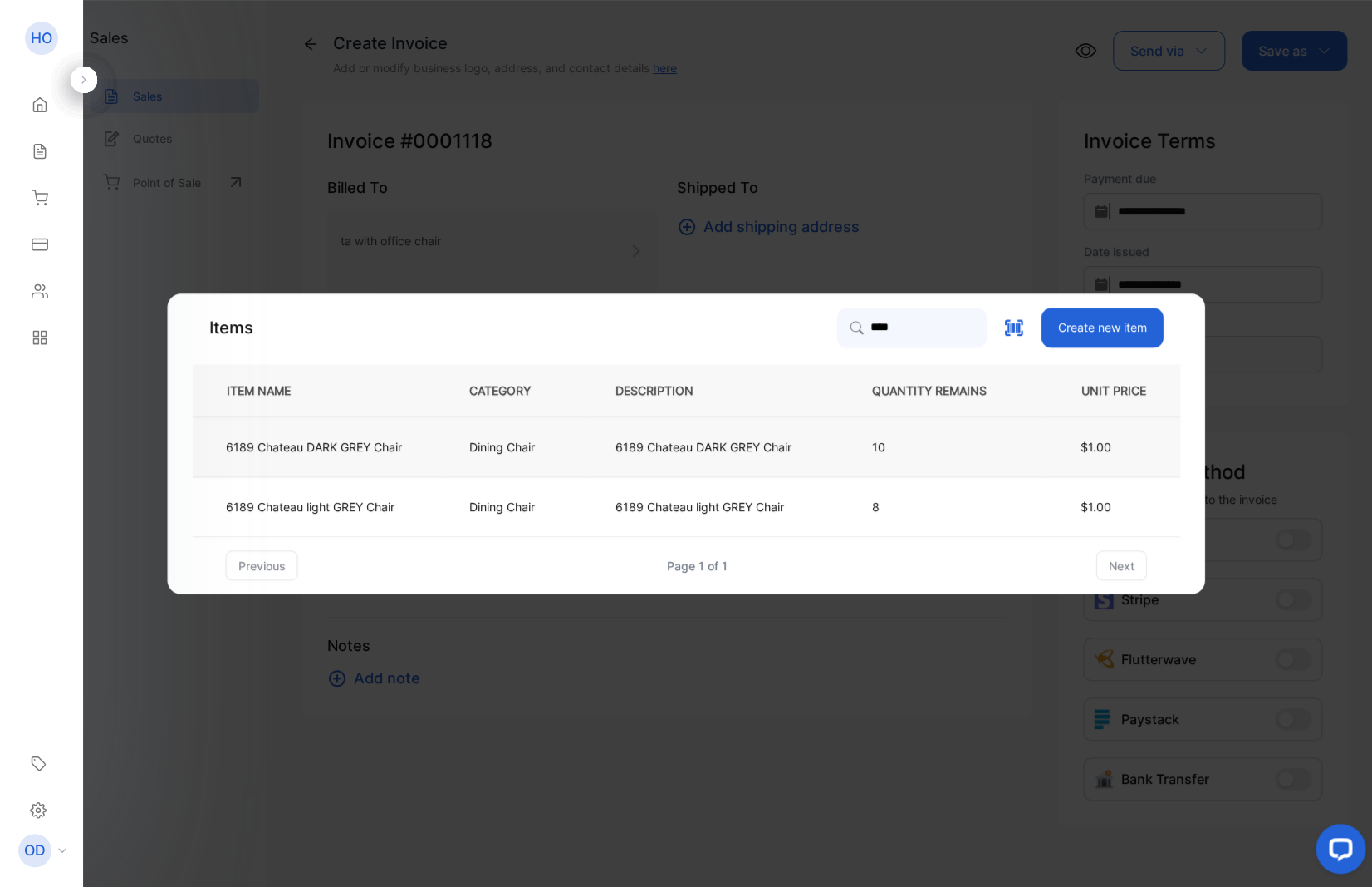
click at [351, 448] on p "6189 Chateau DARK GREY Chair" at bounding box center [314, 446] width 176 height 18
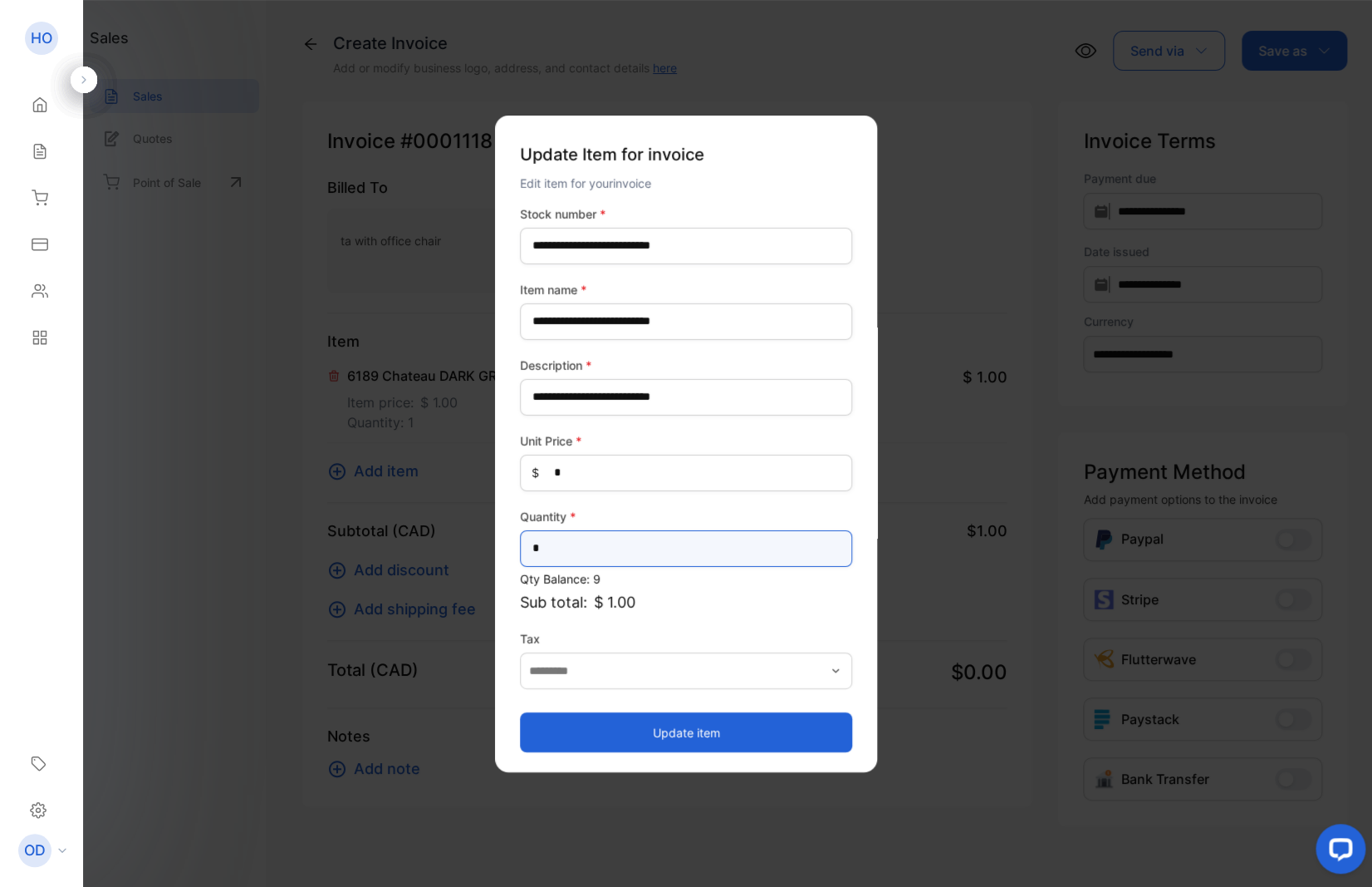
drag, startPoint x: 568, startPoint y: 557, endPoint x: 500, endPoint y: 558, distance: 68.0
click at [520, 558] on input "*" at bounding box center [686, 547] width 332 height 37
type input "*"
click at [702, 725] on button "Update item" at bounding box center [686, 732] width 332 height 40
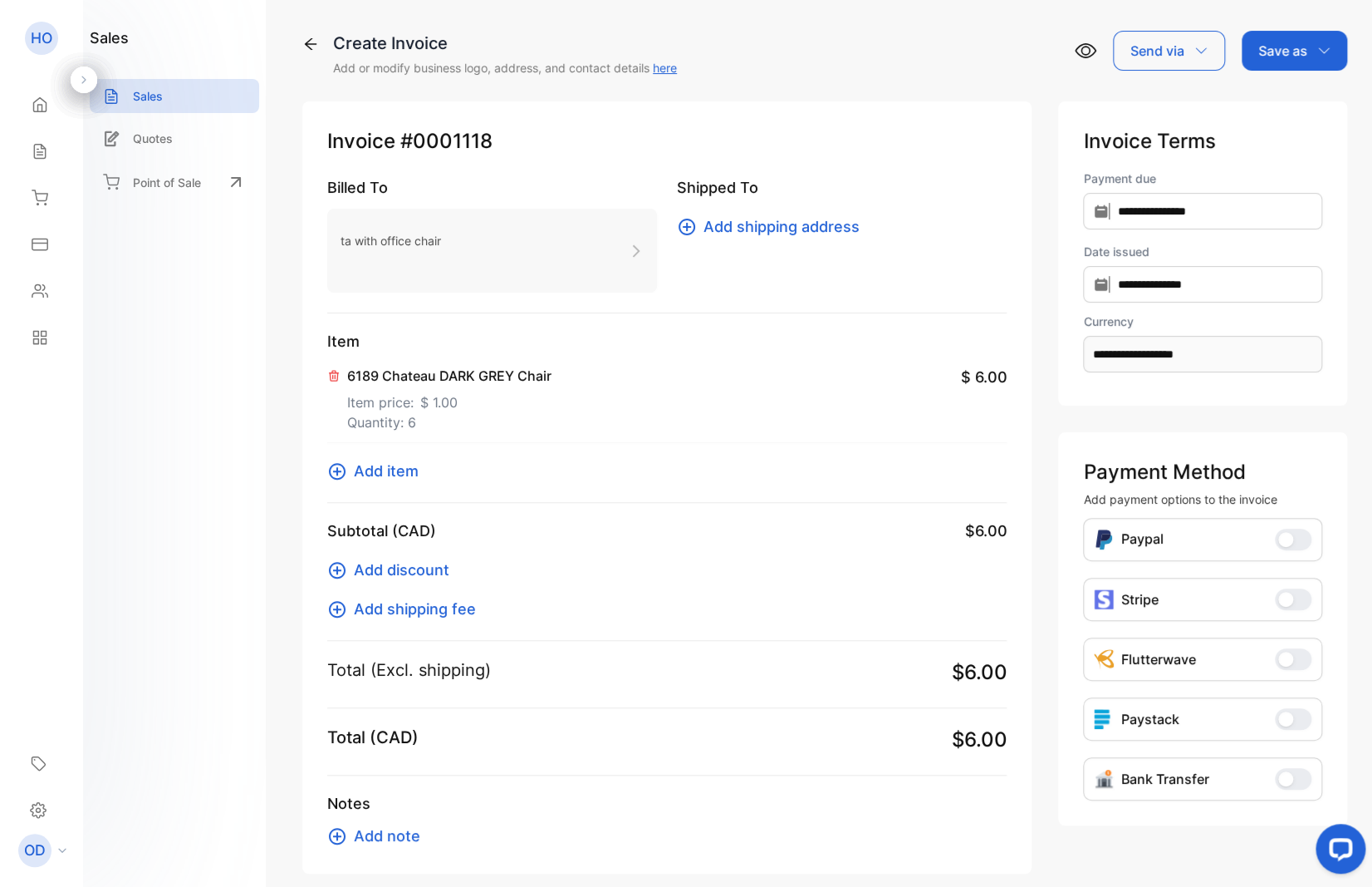
click at [1273, 67] on div "Save as" at bounding box center [1294, 51] width 106 height 40
click at [1261, 105] on div "Invoice" at bounding box center [1291, 105] width 96 height 33
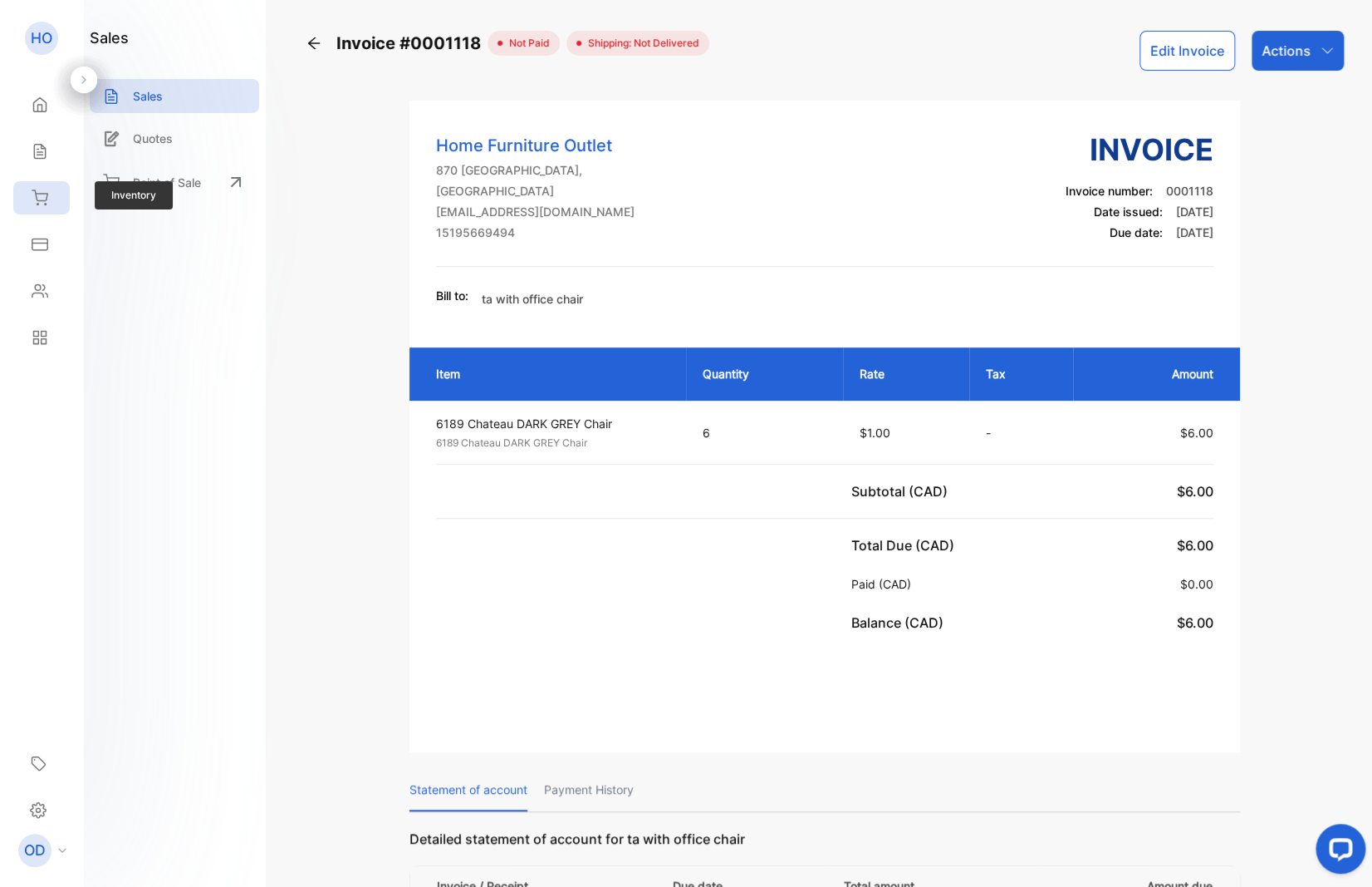
click at [30, 195] on div "Inventory" at bounding box center [37, 198] width 22 height 17
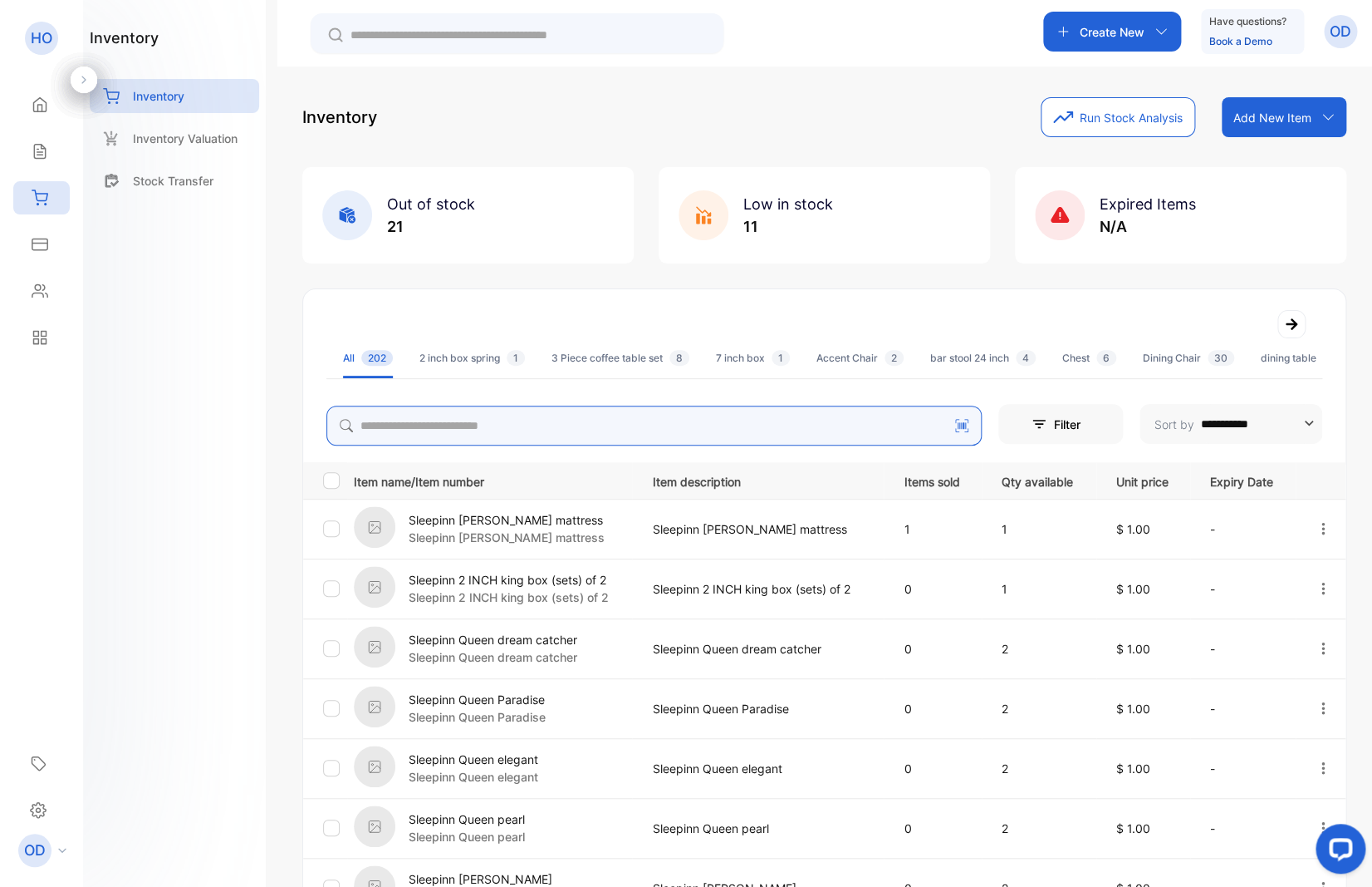
click at [546, 444] on input "search" at bounding box center [655, 425] width 656 height 40
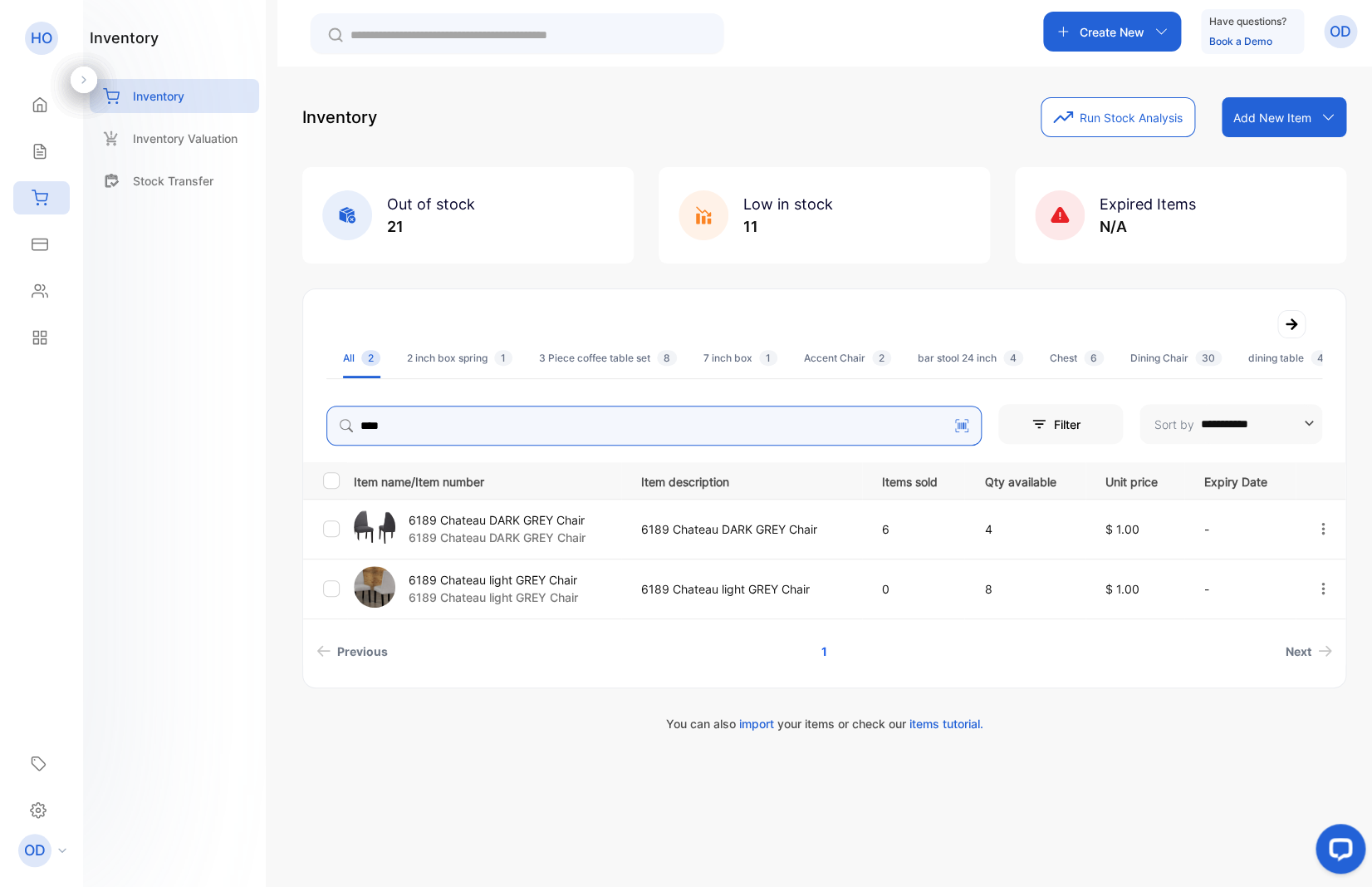
type input "****"
